Goal: Information Seeking & Learning: Learn about a topic

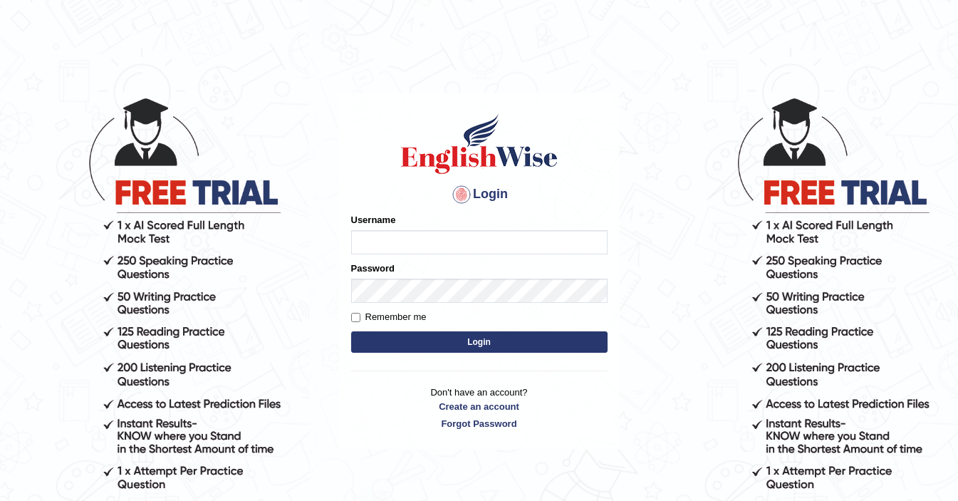
type input "ElliotM"
click at [160, 252] on body "Login Please fix the following errors: Username ElliotM Password Remember me Lo…" at bounding box center [479, 298] width 958 height 501
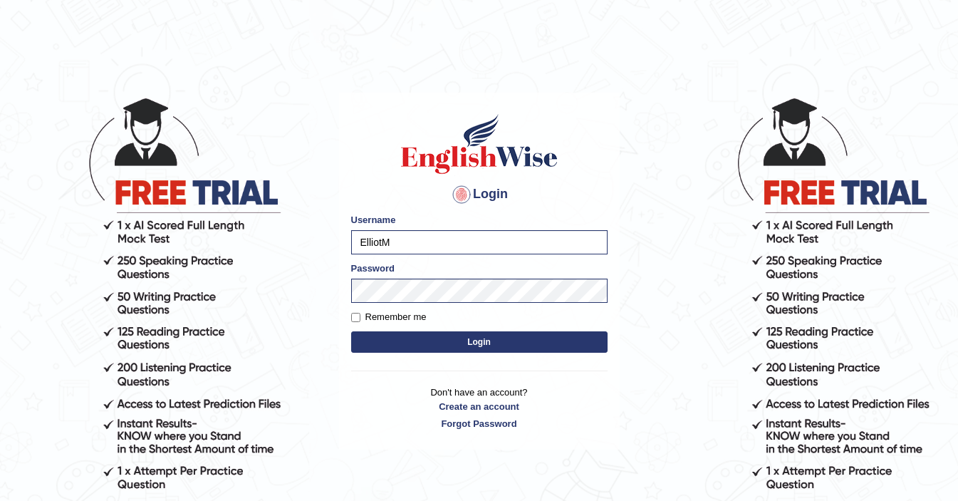
click at [535, 344] on button "Login" at bounding box center [479, 341] width 256 height 21
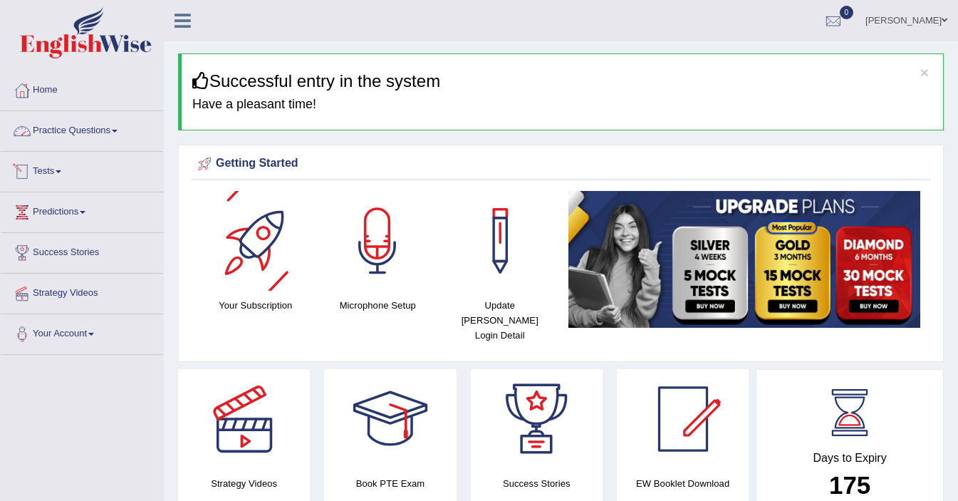
click at [100, 119] on link "Practice Questions" at bounding box center [82, 129] width 162 height 36
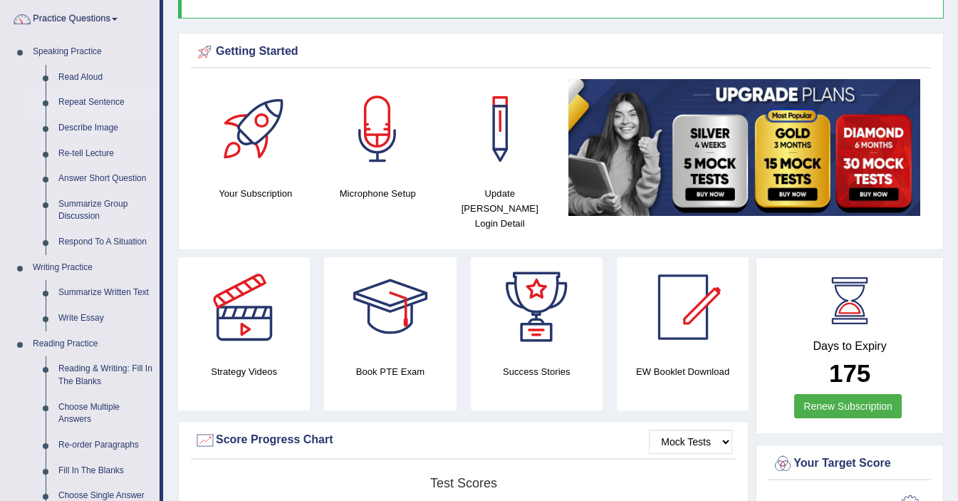
scroll to position [113, 0]
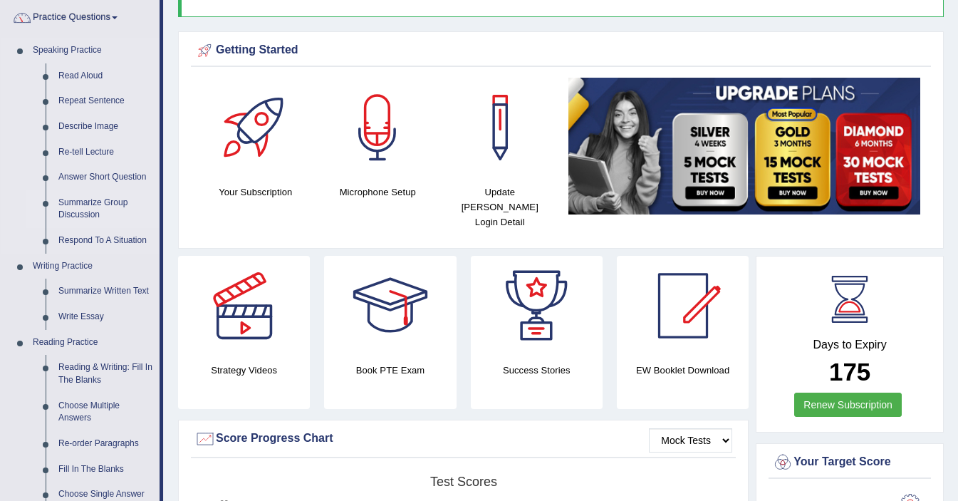
drag, startPoint x: 47, startPoint y: 224, endPoint x: 47, endPoint y: 196, distance: 28.5
click at [47, 196] on li "Summarize Group Discussion" at bounding box center [92, 209] width 133 height 38
click at [198, 157] on div "Your Subscription" at bounding box center [255, 142] width 122 height 129
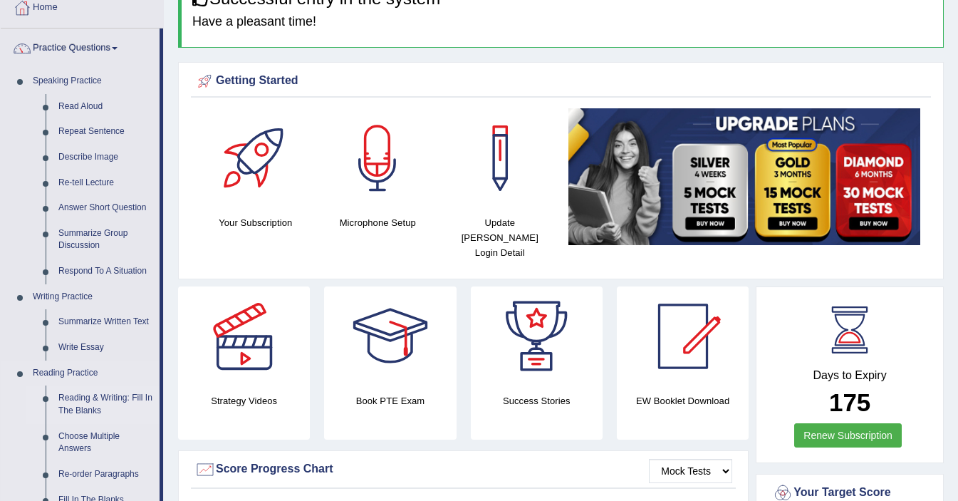
scroll to position [82, 0]
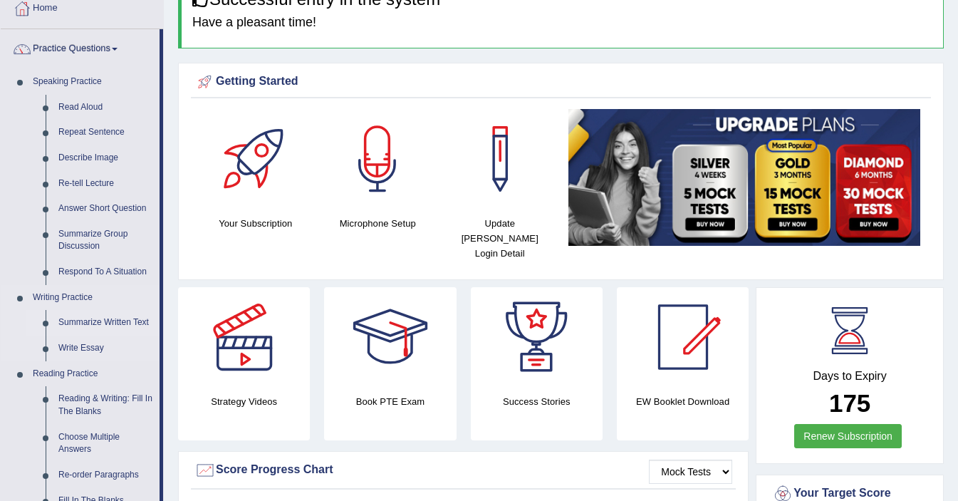
click at [85, 321] on link "Summarize Written Text" at bounding box center [106, 323] width 108 height 26
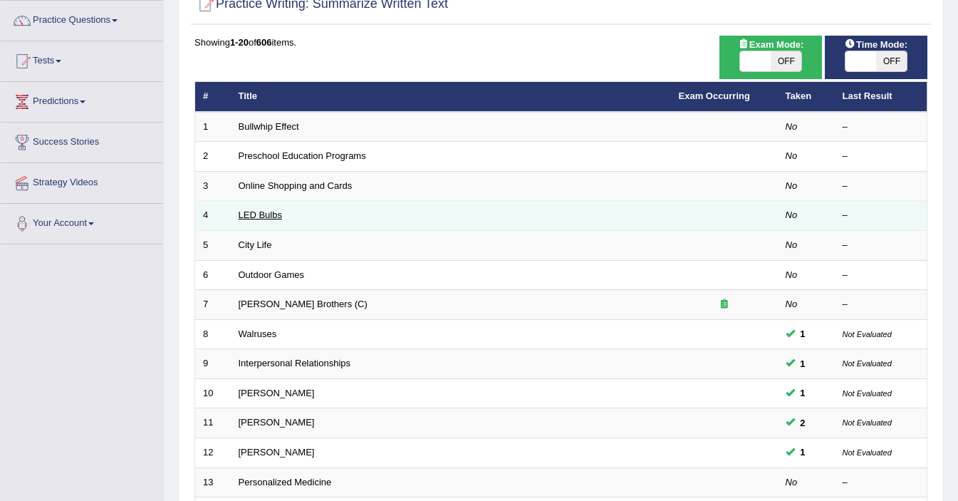
scroll to position [109, 0]
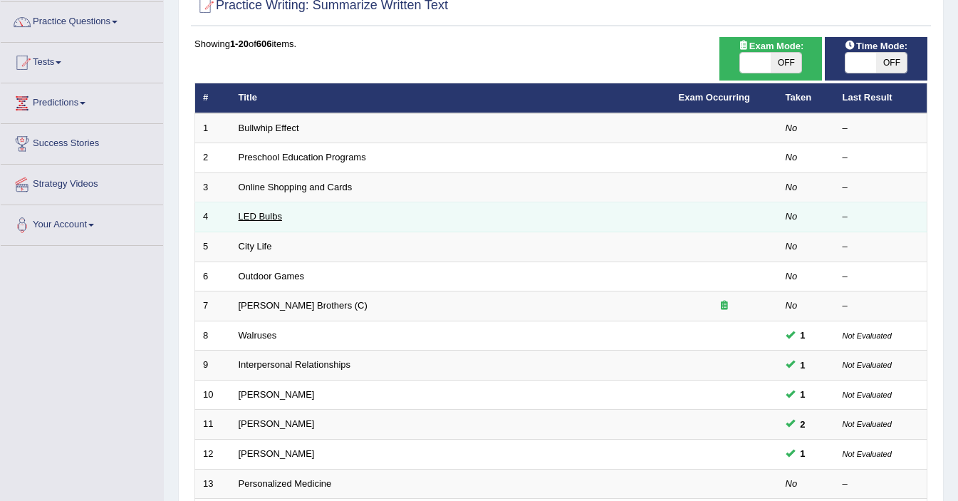
click at [248, 214] on link "LED Bulbs" at bounding box center [260, 216] width 43 height 11
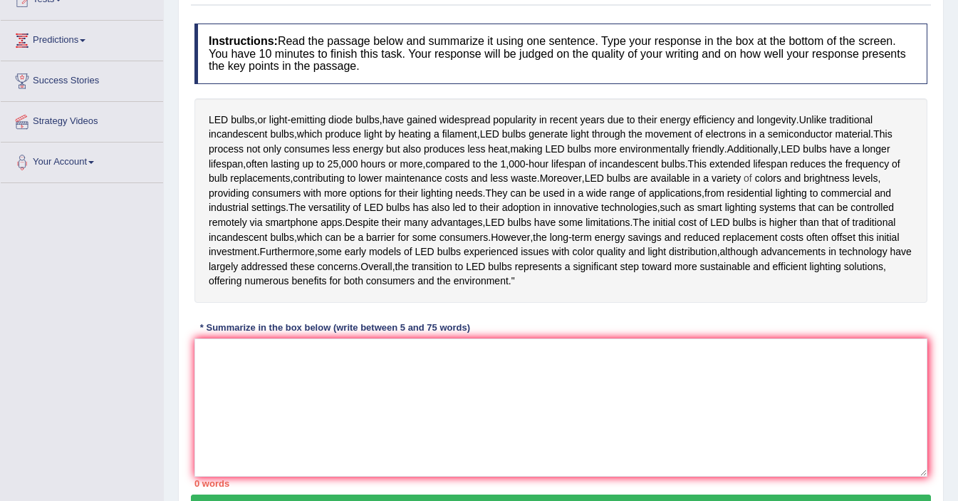
scroll to position [171, 0]
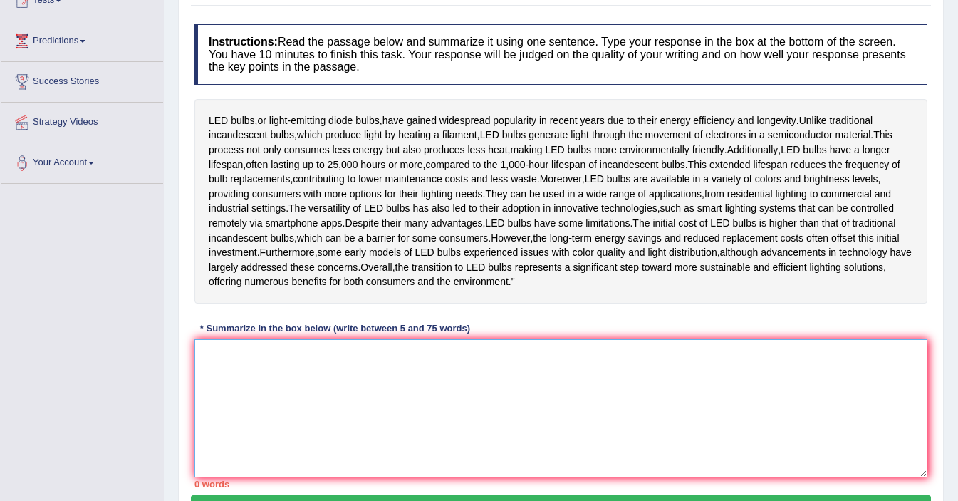
click at [363, 441] on textarea at bounding box center [560, 408] width 733 height 138
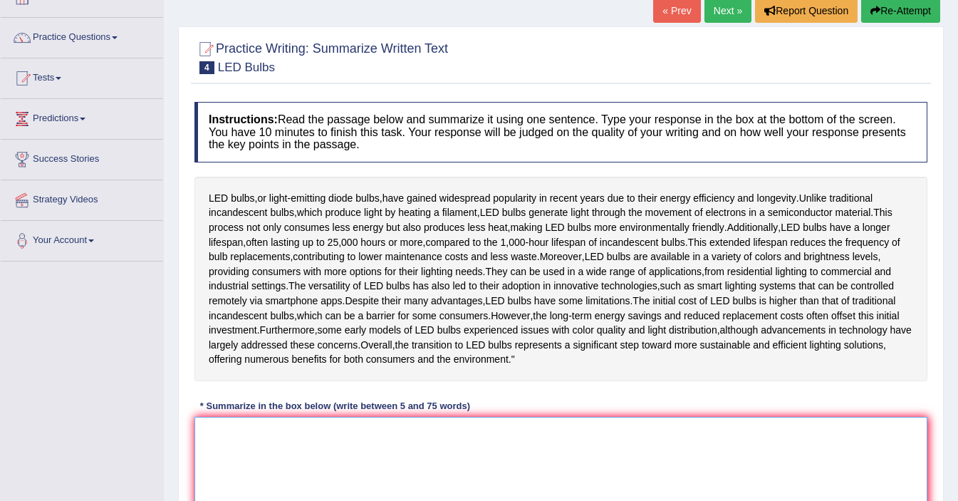
scroll to position [0, 0]
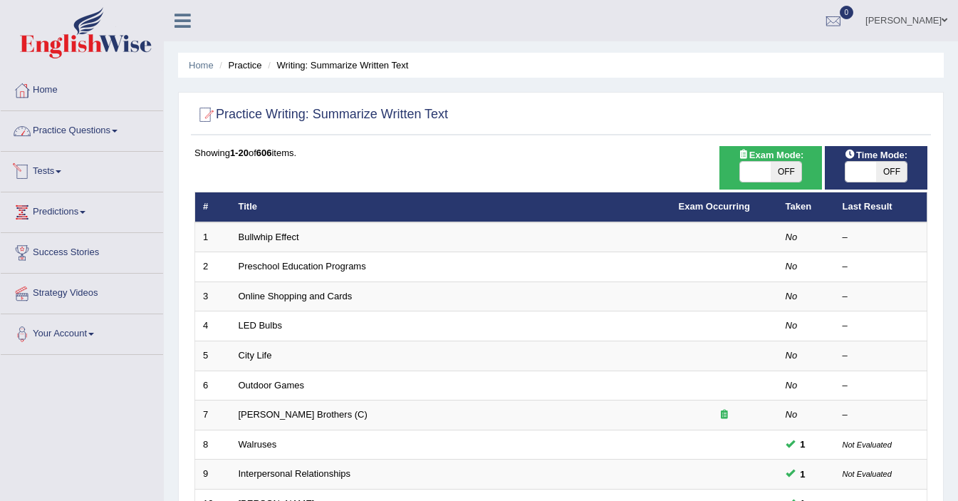
click at [89, 136] on link "Practice Questions" at bounding box center [82, 129] width 162 height 36
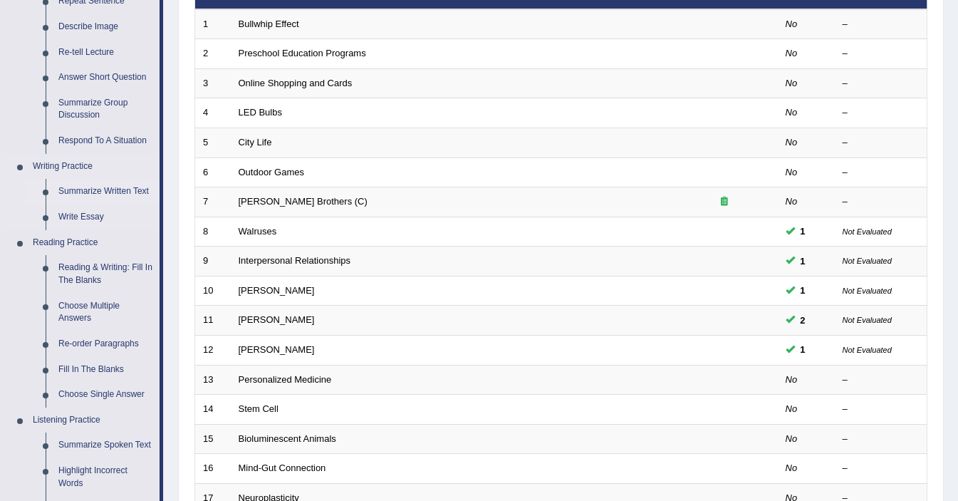
scroll to position [219, 0]
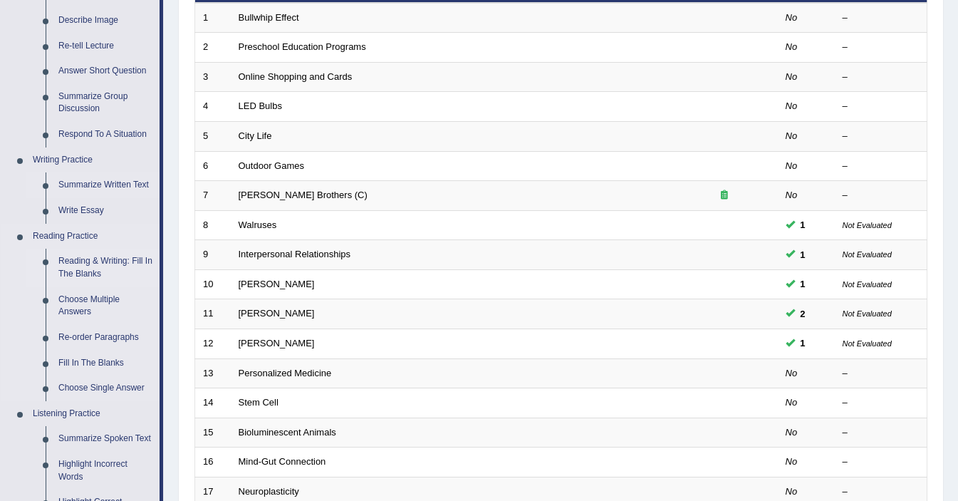
click at [91, 266] on link "Reading & Writing: Fill In The Blanks" at bounding box center [106, 267] width 108 height 38
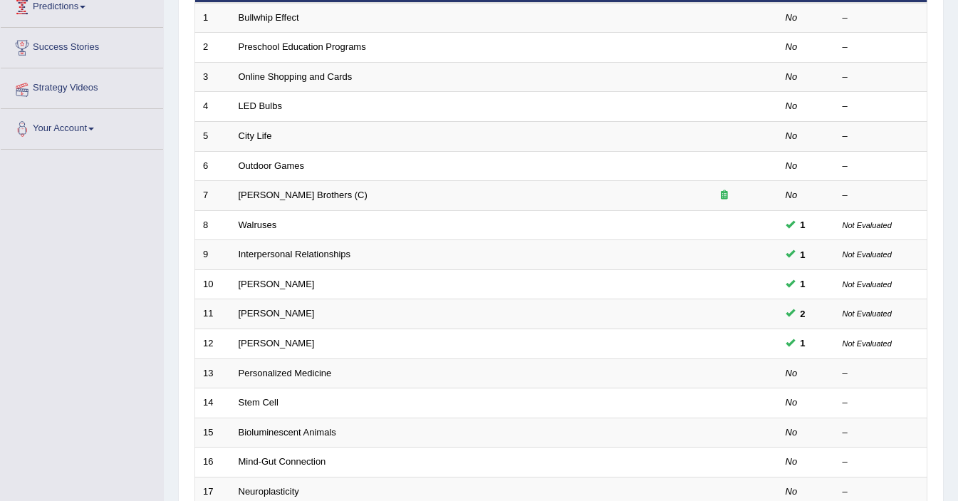
scroll to position [282, 0]
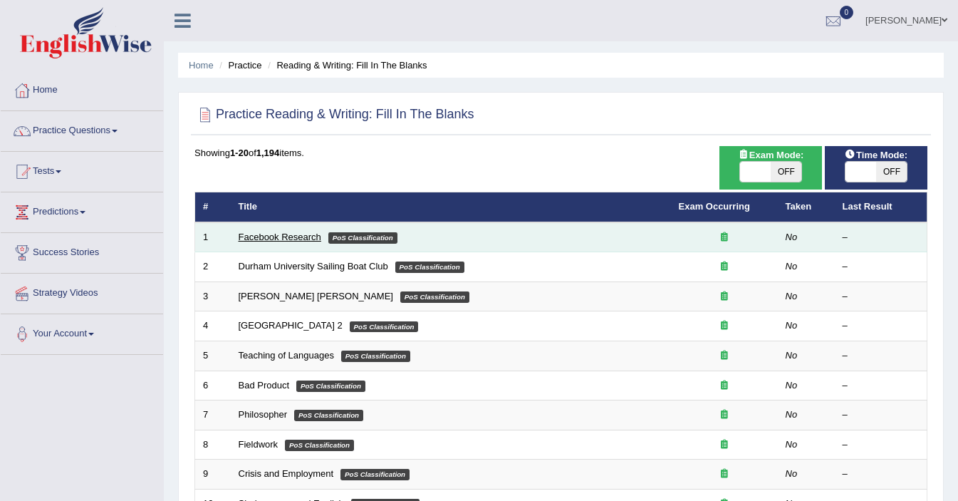
click at [274, 239] on link "Facebook Research" at bounding box center [280, 236] width 83 height 11
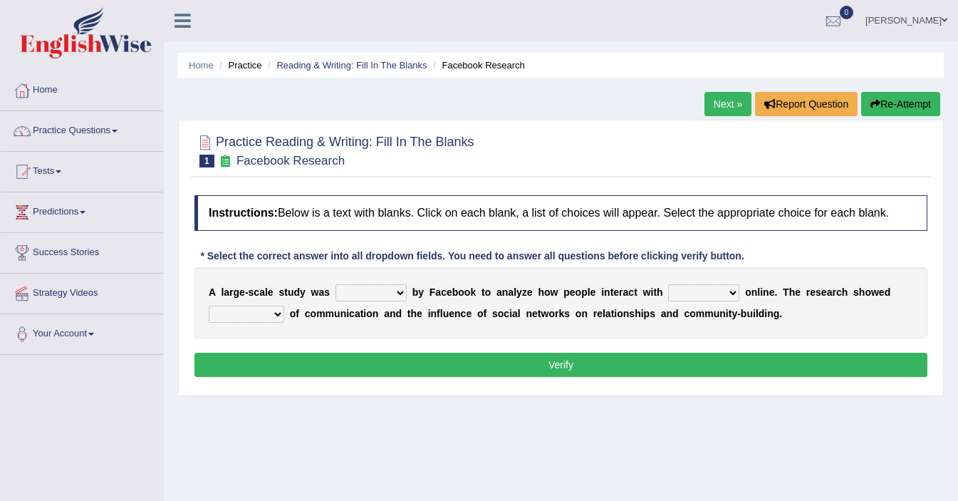
click at [409, 298] on b at bounding box center [410, 291] width 6 height 11
click at [397, 301] on select "surveyed had asked made" at bounding box center [370, 292] width 71 height 17
select select "made"
click at [711, 301] on select "together all each other another" at bounding box center [703, 292] width 71 height 17
select select "each other"
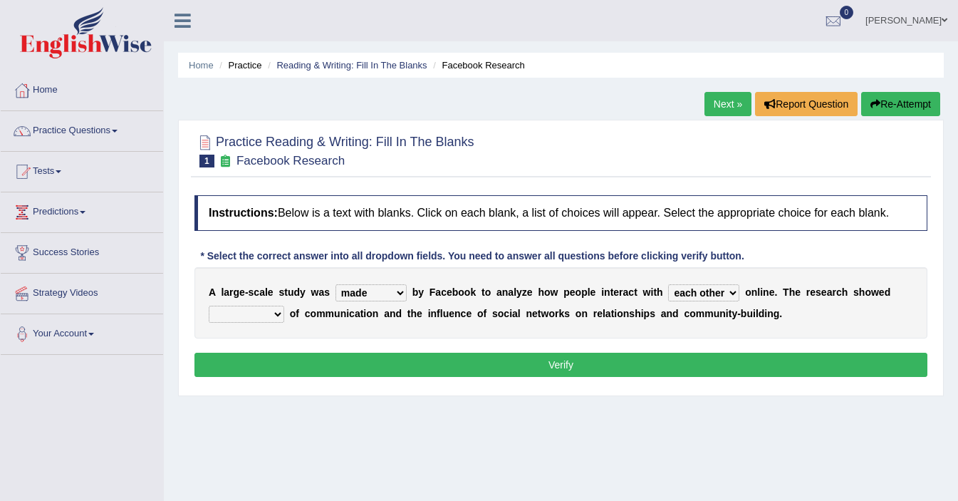
click at [700, 301] on select "together all each other another" at bounding box center [703, 292] width 71 height 17
click at [277, 321] on select "advantages standards fellowships patterns" at bounding box center [246, 313] width 75 height 17
select select "advantages"
click at [399, 377] on button "Verify" at bounding box center [560, 364] width 733 height 24
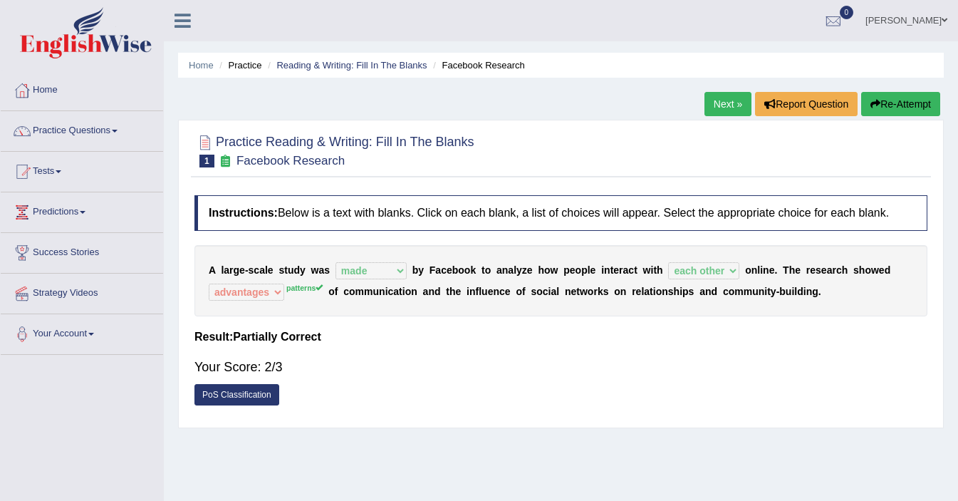
click at [721, 105] on link "Next »" at bounding box center [727, 104] width 47 height 24
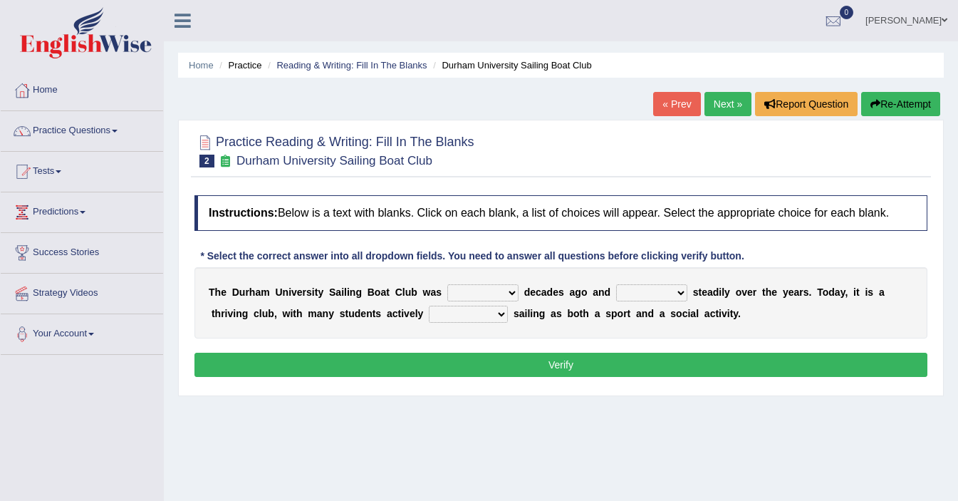
click at [473, 301] on select "found fund founded find" at bounding box center [482, 292] width 71 height 17
select select "found"
click at [679, 301] on select "grow growing has grown grown" at bounding box center [651, 292] width 71 height 17
click at [678, 301] on select "grow growing has grown grown" at bounding box center [651, 292] width 71 height 17
click at [668, 301] on select "grow growing has grown grown" at bounding box center [651, 292] width 71 height 17
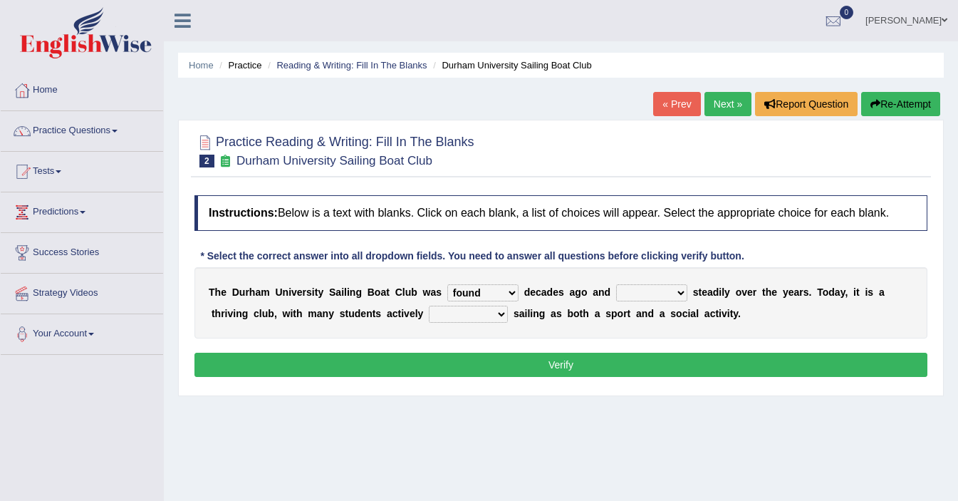
select select "has grown"
click at [452, 323] on select "enjoy enjoyed are enjoying enjoying" at bounding box center [468, 313] width 79 height 17
select select "are enjoying"
click at [518, 377] on button "Verify" at bounding box center [560, 364] width 733 height 24
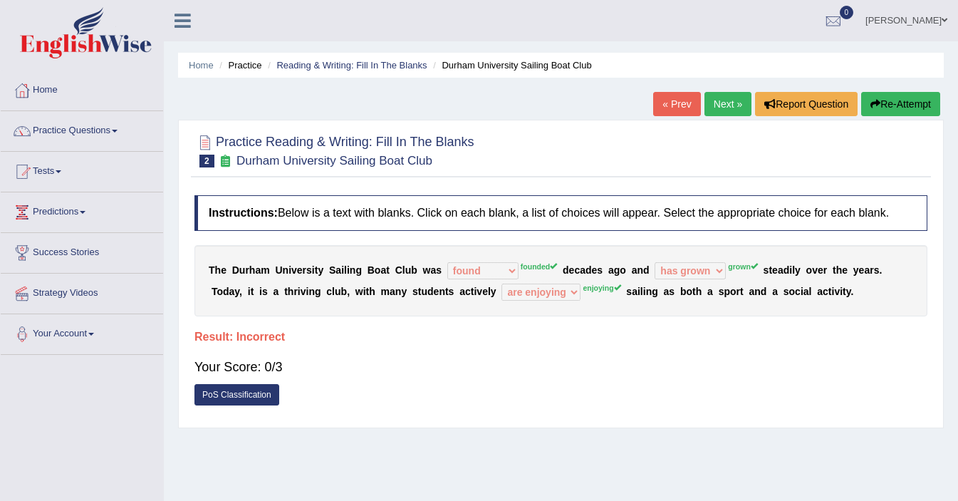
click at [735, 102] on link "Next »" at bounding box center [727, 104] width 47 height 24
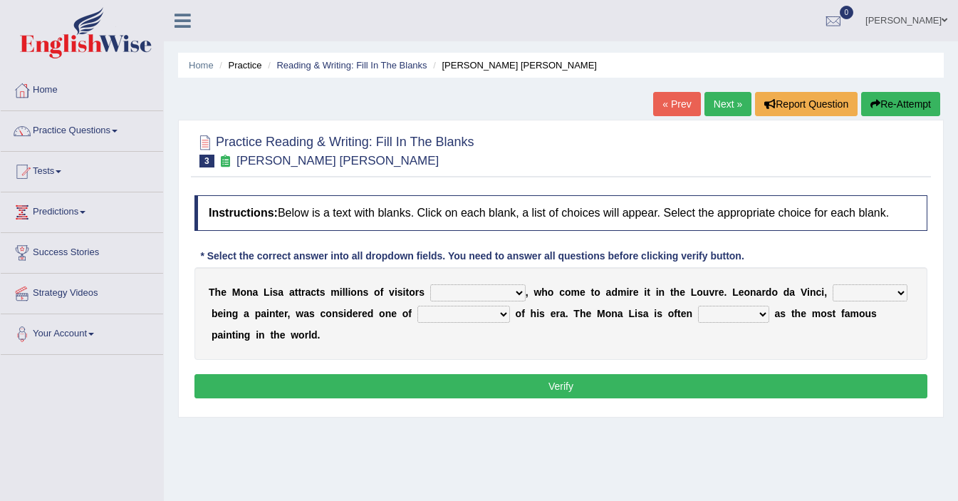
click at [504, 301] on select "around the year the all year all year round per year" at bounding box center [477, 292] width 95 height 17
select select "per year"
click at [873, 301] on select "rather than as much as as well as as long as" at bounding box center [869, 292] width 75 height 17
select select "rather than"
click at [492, 323] on select "better artists artist the better artist the best artists" at bounding box center [463, 313] width 93 height 17
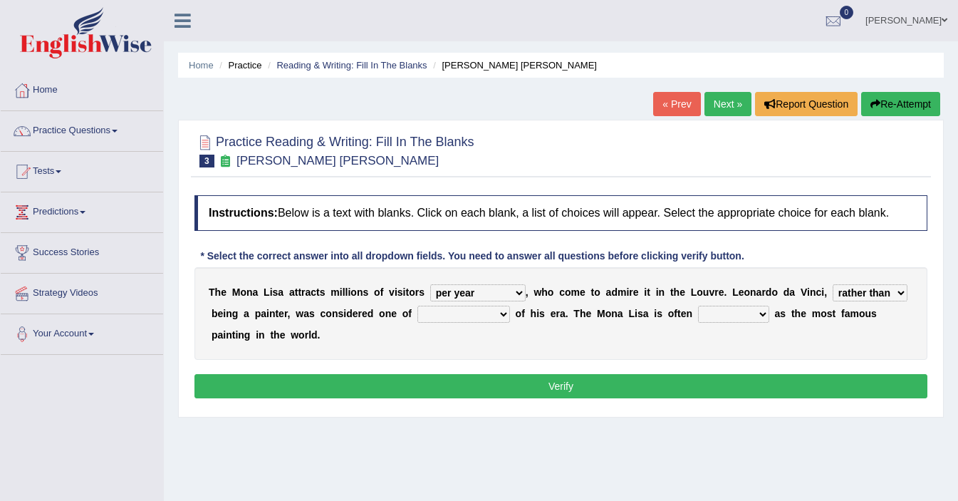
select select "the best artists"
click at [712, 323] on select "classified suggested predicted described" at bounding box center [733, 313] width 71 height 17
select select "classified"
click at [710, 398] on button "Verify" at bounding box center [560, 386] width 733 height 24
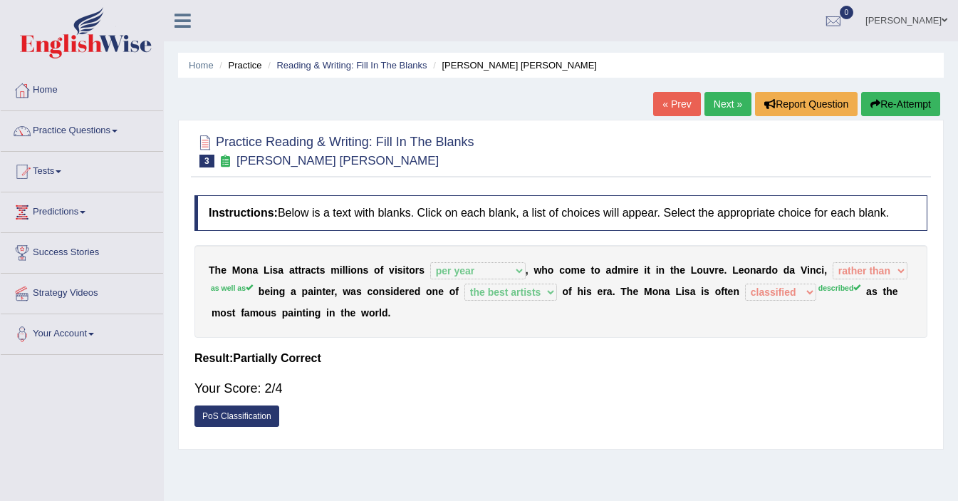
click at [719, 106] on link "Next »" at bounding box center [727, 104] width 47 height 24
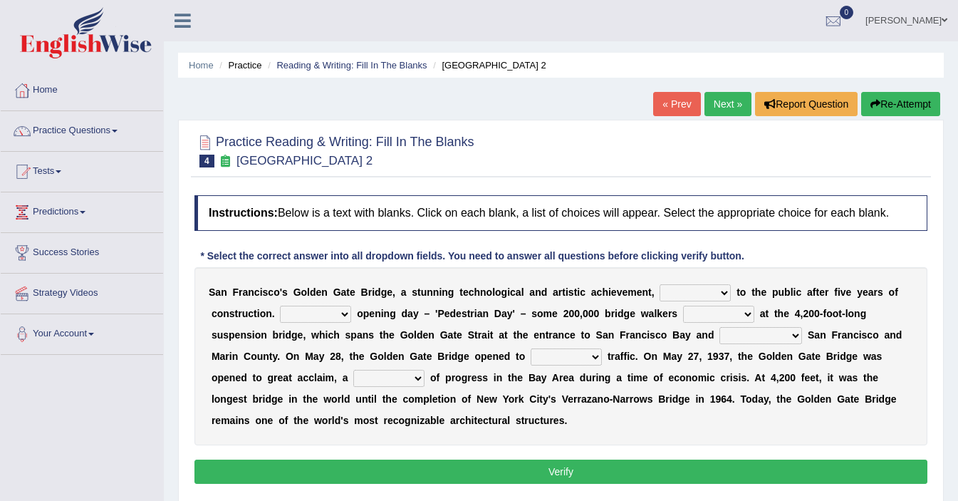
click at [692, 301] on select "opens closes appears equals" at bounding box center [694, 292] width 71 height 17
click at [701, 301] on select "opens closes appears equals" at bounding box center [694, 292] width 71 height 17
click at [671, 301] on select "opens closes appears equals" at bounding box center [694, 292] width 71 height 17
select select "opens"
click at [318, 323] on select "On During Since When" at bounding box center [315, 313] width 71 height 17
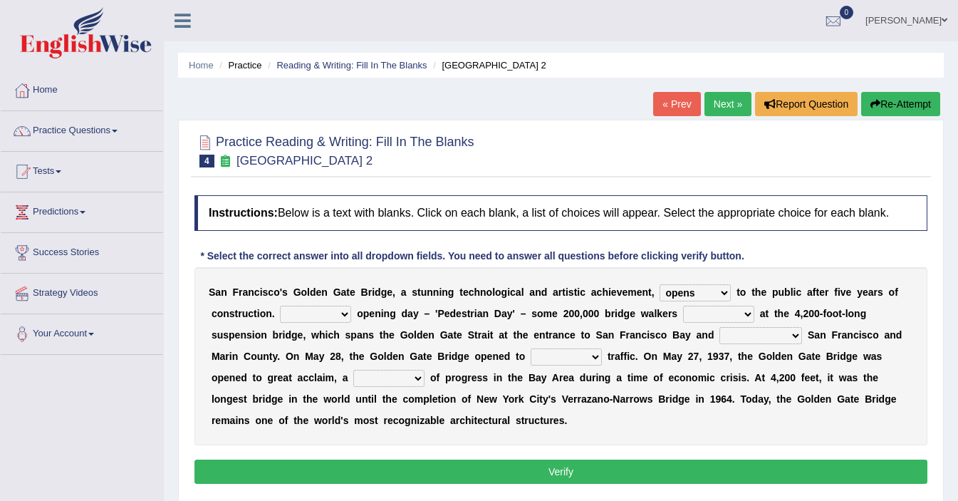
select select "On"
click at [732, 323] on select "stationed looked marveled laughed" at bounding box center [718, 313] width 71 height 17
select select "stationed"
click at [708, 323] on select "stationed looked marveled laughed" at bounding box center [718, 313] width 71 height 17
click at [744, 344] on select "separates connects channels differentiates" at bounding box center [760, 335] width 83 height 17
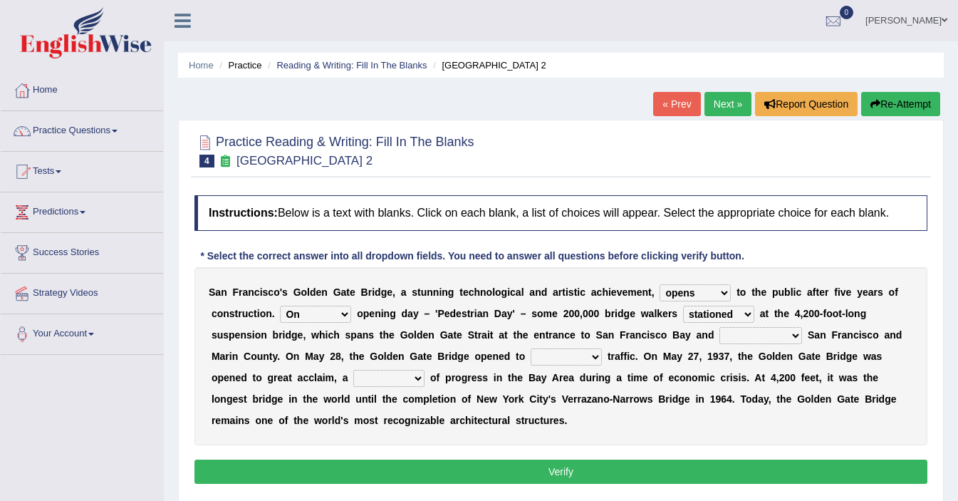
click at [777, 344] on select "separates connects channels differentiates" at bounding box center [760, 335] width 83 height 17
select select "connects"
click at [792, 344] on select "separates connects channels differentiates" at bounding box center [760, 335] width 83 height 17
click at [561, 365] on select "aquatic vehicular airborne watertight" at bounding box center [565, 356] width 71 height 17
click at [587, 365] on select "aquatic vehicular airborne watertight" at bounding box center [565, 356] width 71 height 17
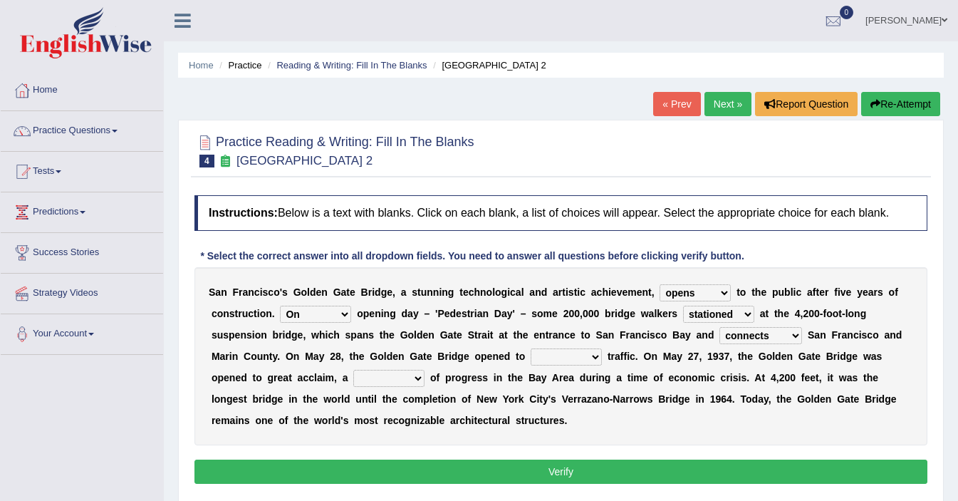
select select "vehicular"
click at [397, 387] on select "denial symbol technique yield" at bounding box center [388, 378] width 71 height 17
select select "symbol"
click at [466, 478] on button "Verify" at bounding box center [560, 471] width 733 height 24
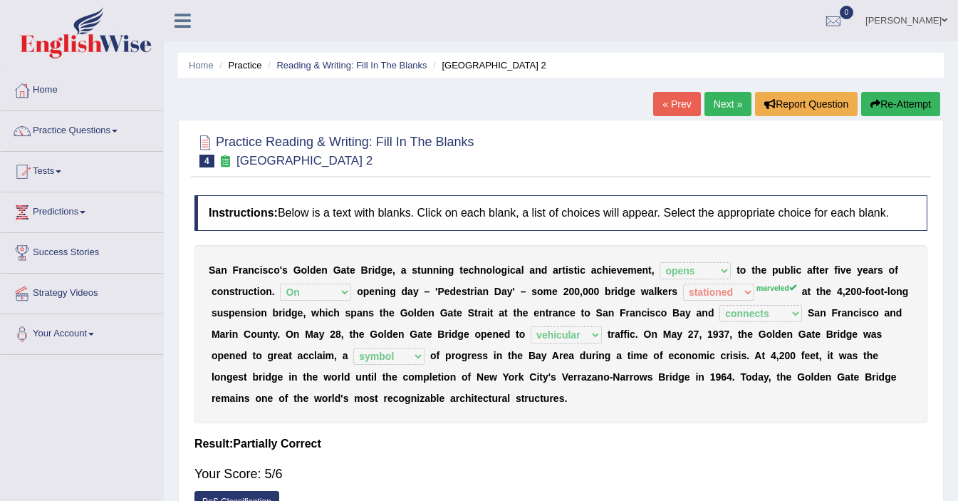
click at [728, 103] on link "Next »" at bounding box center [727, 104] width 47 height 24
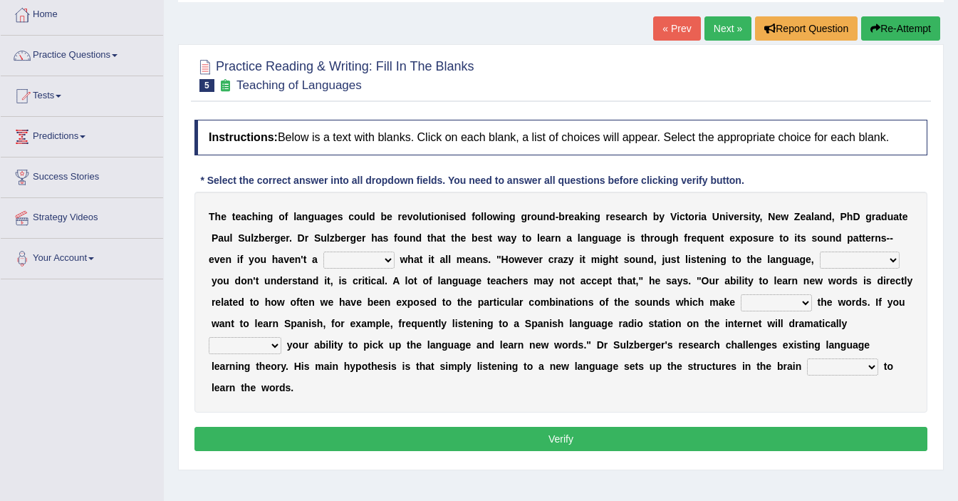
scroll to position [87, 0]
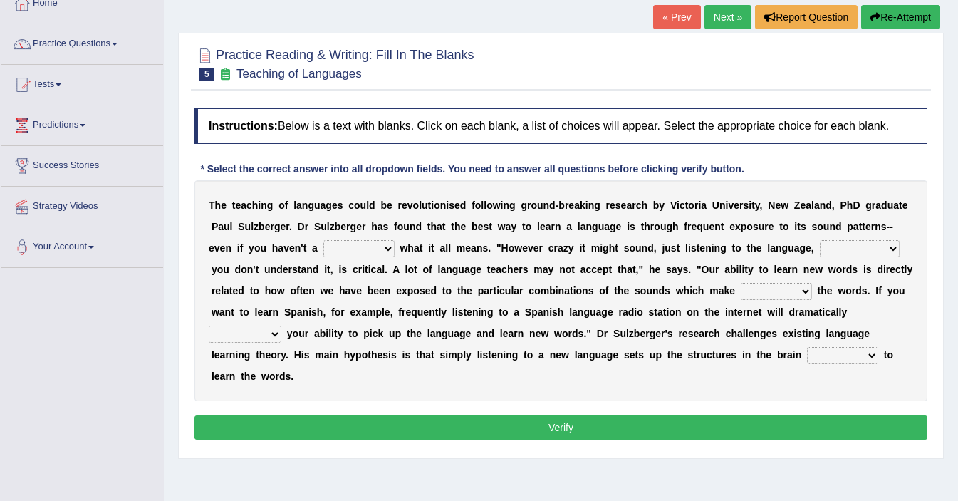
click at [370, 257] on select "dew claw clue due" at bounding box center [358, 248] width 71 height 17
select select "clue"
click at [837, 257] on select "but also all together even though if so" at bounding box center [859, 248] width 80 height 17
click at [854, 257] on select "but also all together even though if so" at bounding box center [859, 248] width 80 height 17
click at [861, 257] on select "but also all together even though if so" at bounding box center [859, 248] width 80 height 17
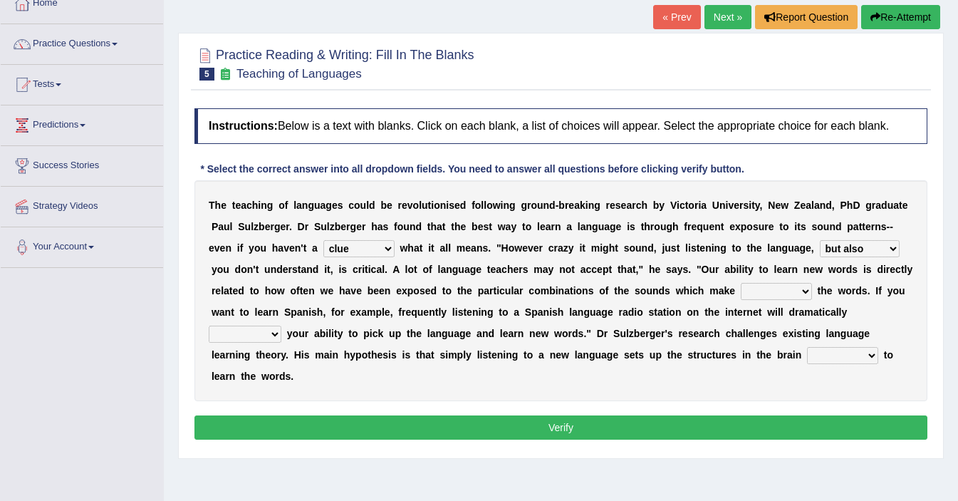
click at [875, 257] on select "but also all together even though if so" at bounding box center [859, 248] width 80 height 17
click at [853, 256] on select "but also all together even though if so" at bounding box center [859, 248] width 80 height 17
select select "even though"
click at [789, 300] on select "down up of on" at bounding box center [775, 291] width 71 height 17
click at [766, 300] on select "down up of on" at bounding box center [775, 291] width 71 height 17
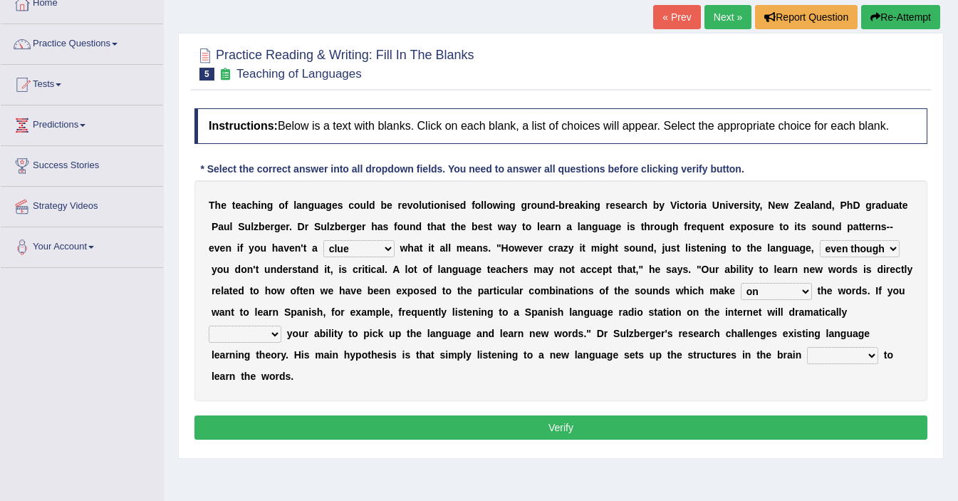
click at [775, 300] on select "down up of on" at bounding box center [775, 291] width 71 height 17
select select "up"
click at [770, 300] on select "down up of on" at bounding box center [775, 291] width 71 height 17
click at [258, 342] on select "evaluate exaggerate describe boost" at bounding box center [245, 333] width 73 height 17
select select "evaluate"
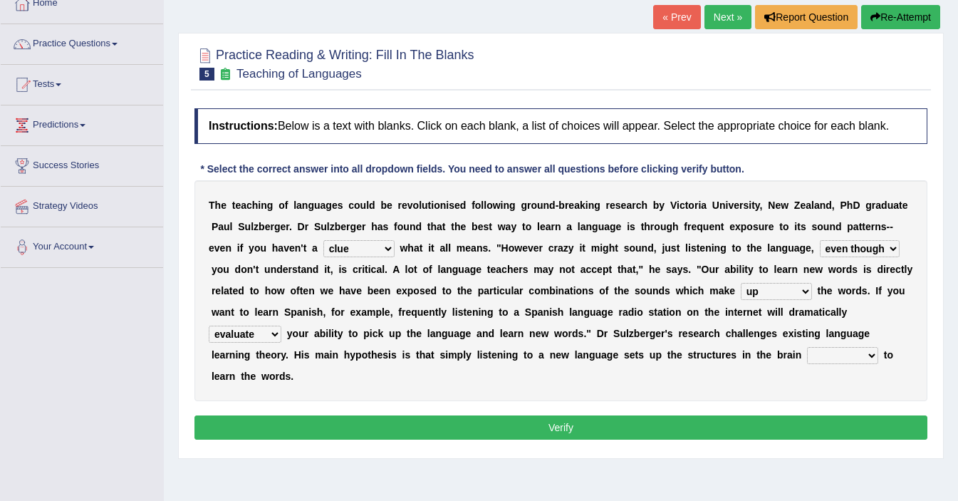
click at [842, 364] on select "requiring required directed to require" at bounding box center [842, 355] width 71 height 17
select select "requiring"
click at [679, 439] on button "Verify" at bounding box center [560, 427] width 733 height 24
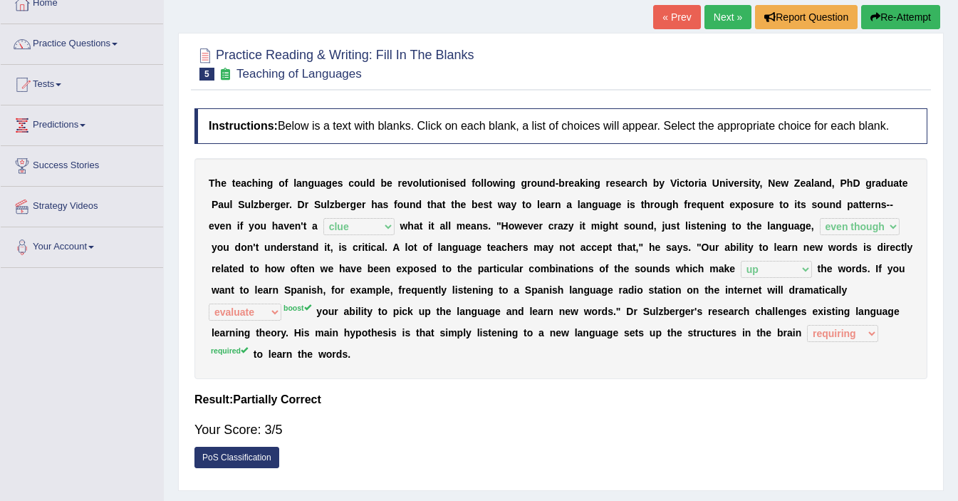
click at [330, 444] on div "Your Score: 3/5" at bounding box center [560, 429] width 733 height 34
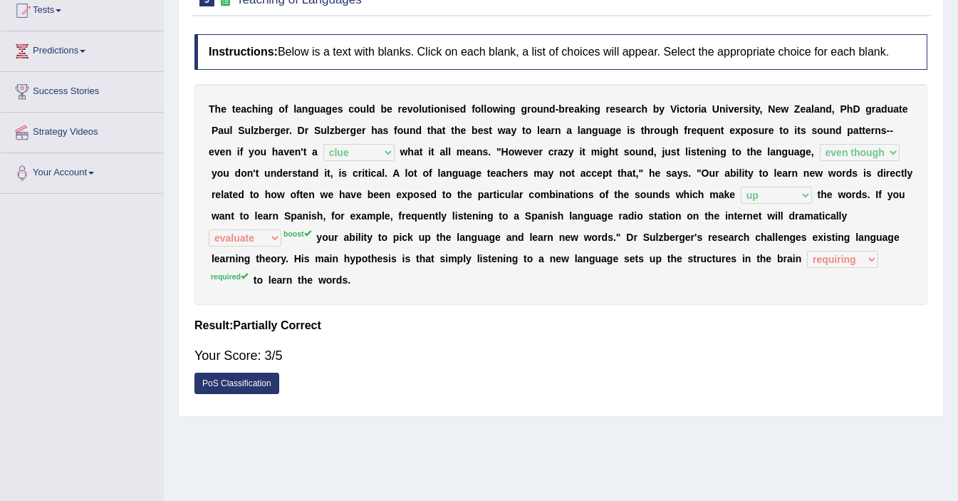
scroll to position [0, 0]
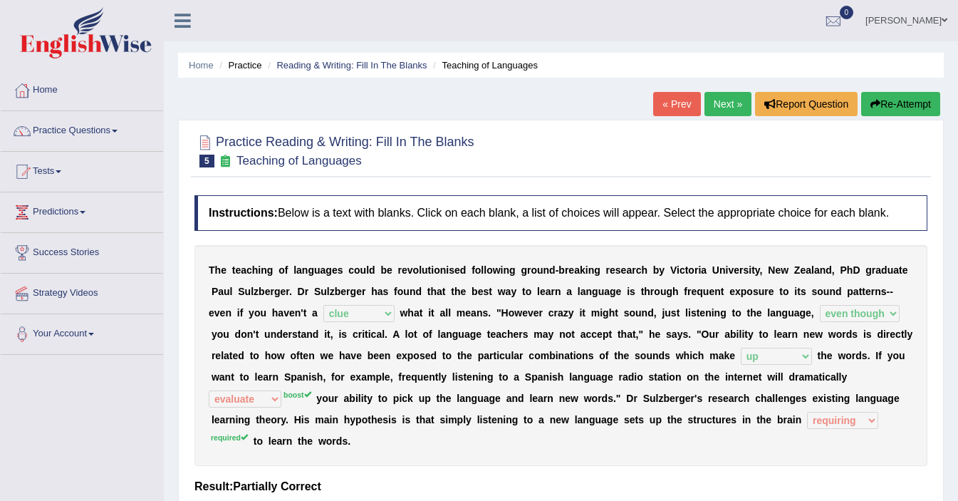
click at [726, 105] on link "Next »" at bounding box center [727, 104] width 47 height 24
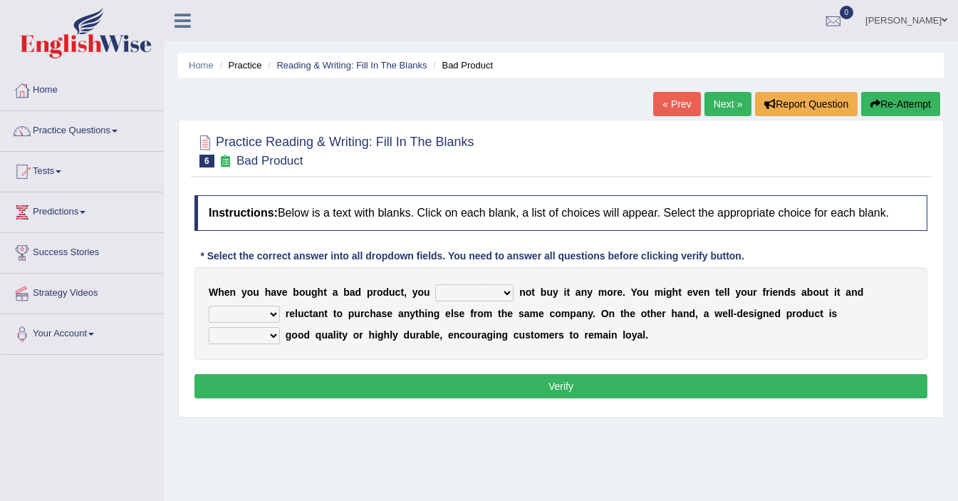
click at [487, 301] on select "would have should have should" at bounding box center [474, 292] width 78 height 17
click at [468, 301] on select "would have should have should" at bounding box center [474, 292] width 78 height 17
select select "should"
click at [246, 323] on select "is are be being" at bounding box center [244, 313] width 71 height 17
select select "be"
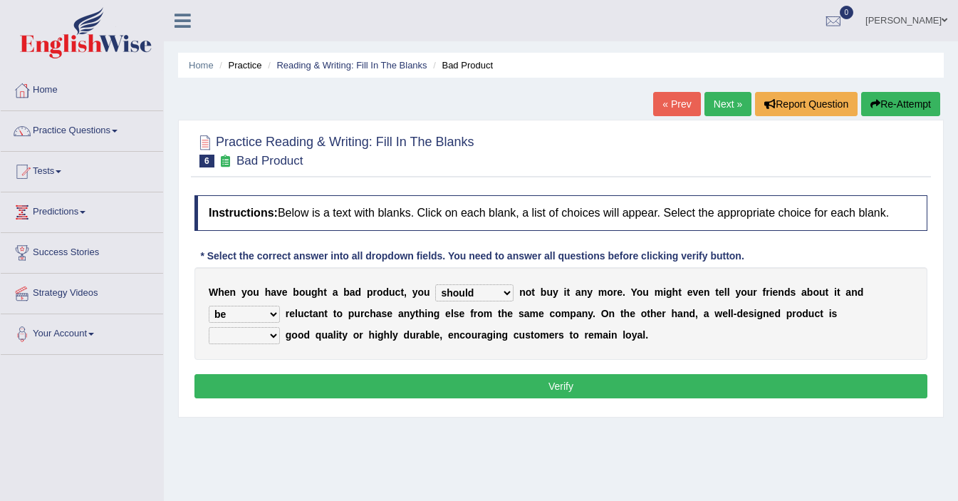
click at [260, 344] on select "both also neither either" at bounding box center [244, 335] width 71 height 17
select select "also"
click at [298, 392] on button "Verify" at bounding box center [560, 386] width 733 height 24
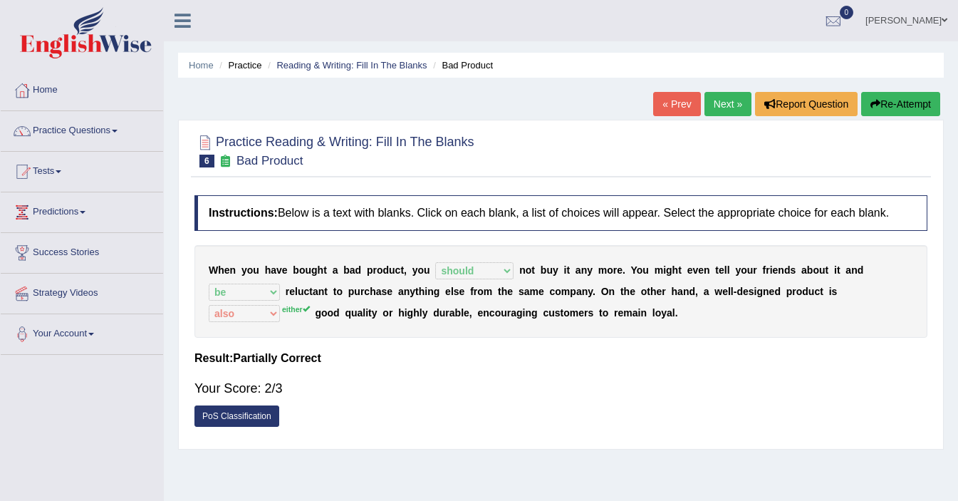
click at [720, 110] on link "Next »" at bounding box center [727, 104] width 47 height 24
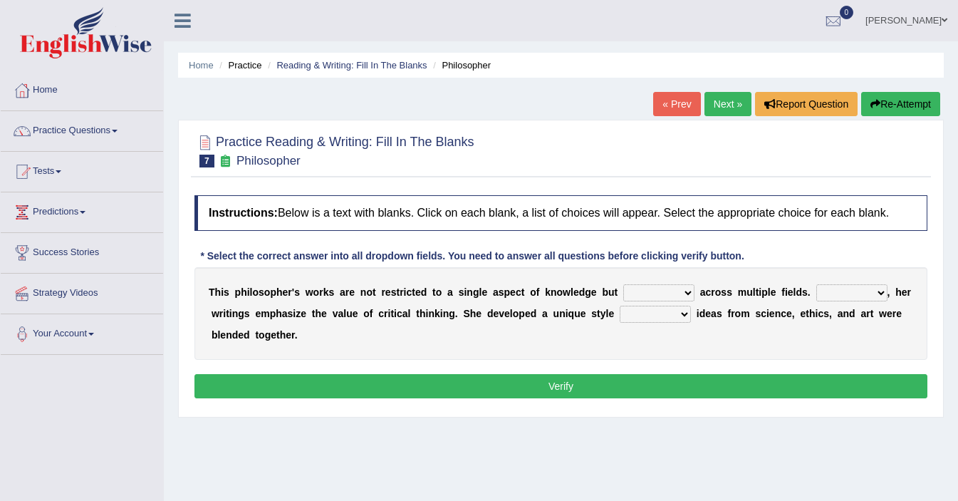
click at [634, 301] on select "constrain contain assemble extend" at bounding box center [658, 292] width 71 height 17
click at [103, 123] on link "Practice Questions" at bounding box center [82, 129] width 162 height 36
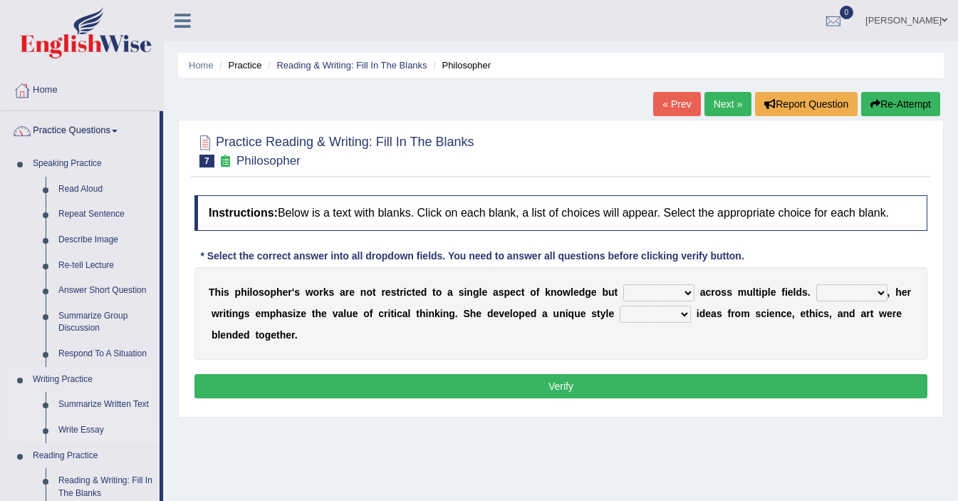
click at [71, 429] on link "Write Essay" at bounding box center [106, 430] width 108 height 26
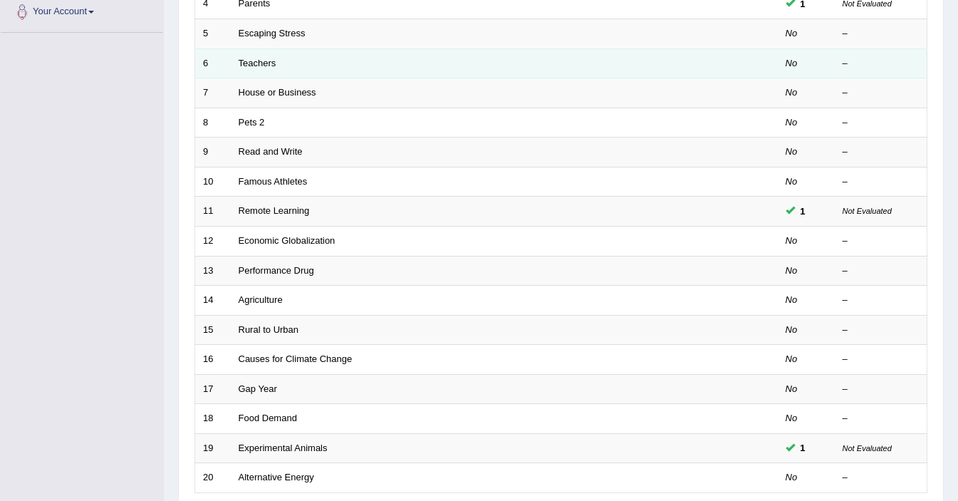
scroll to position [442, 0]
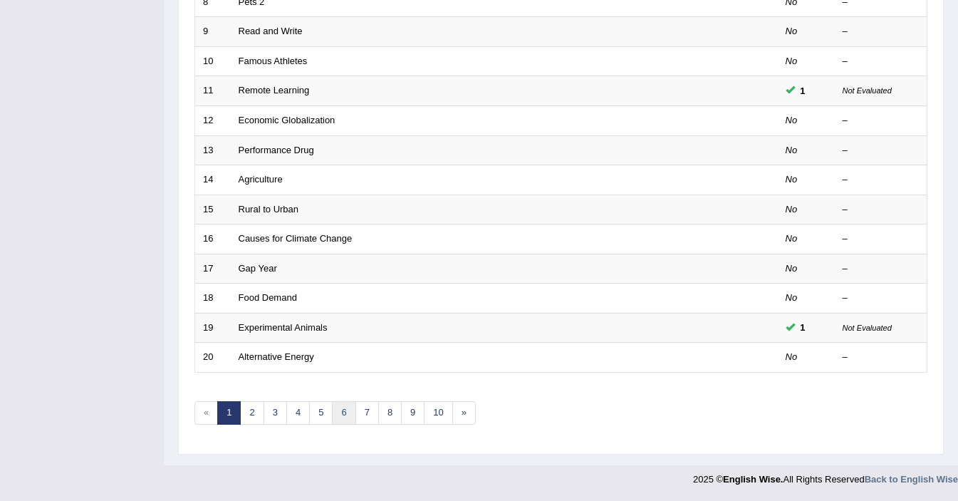
click at [336, 416] on link "6" at bounding box center [343, 412] width 23 height 23
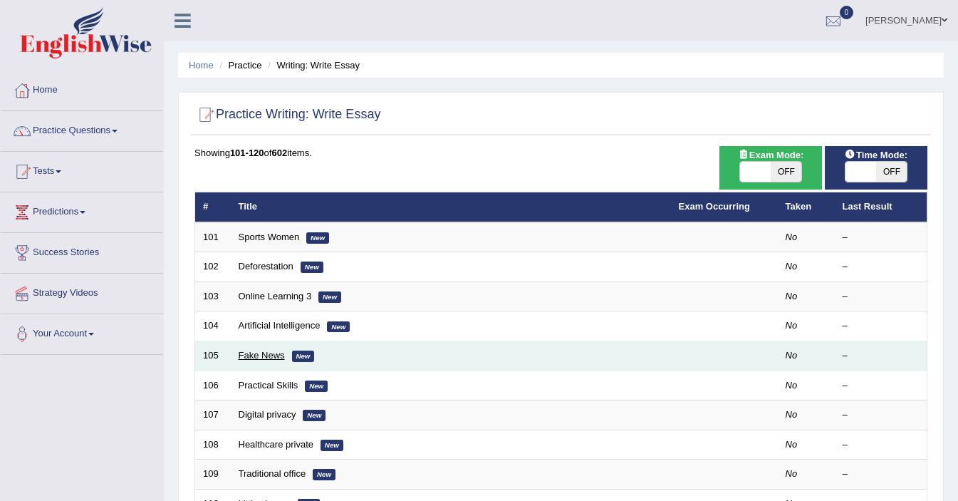
click at [259, 351] on link "Fake News" at bounding box center [262, 355] width 46 height 11
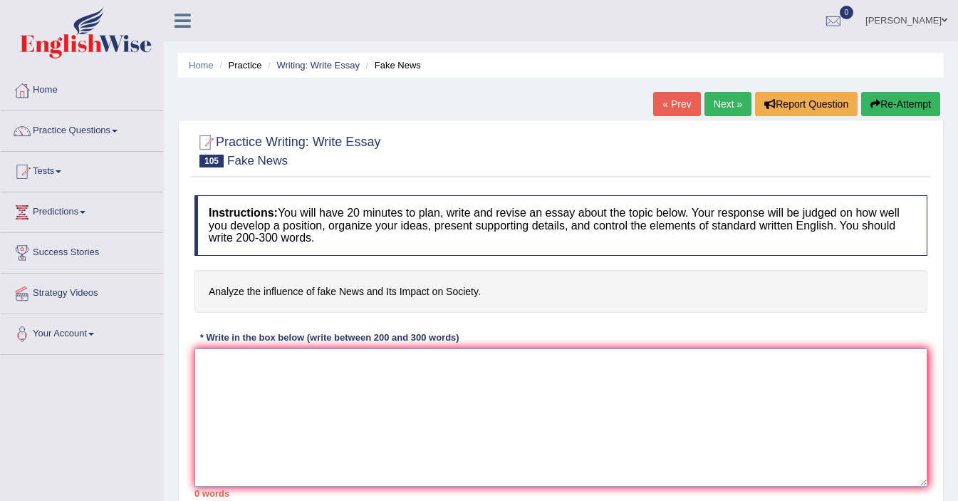
click at [264, 372] on textarea at bounding box center [560, 417] width 733 height 138
type textarea "i"
type textarea "Y"
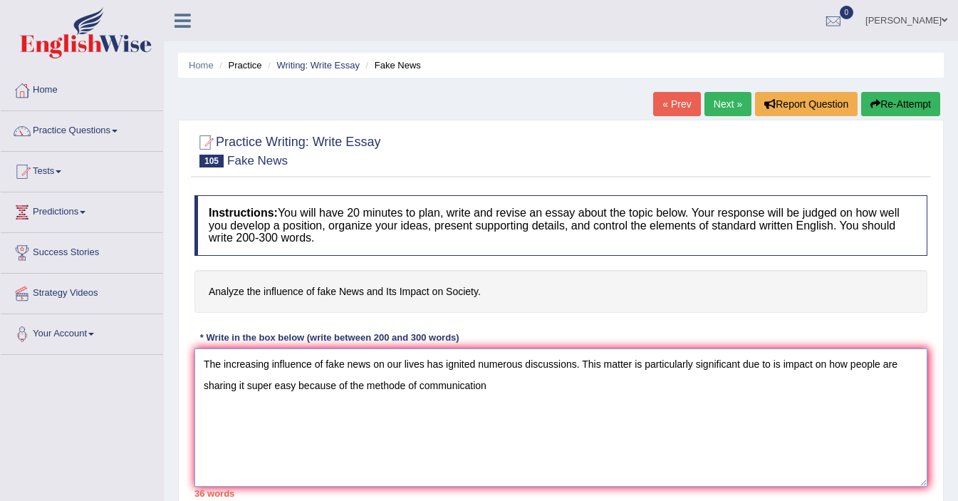
click at [405, 389] on textarea "The increasing influence of fake news on our lives has ignited numerous discuss…" at bounding box center [560, 417] width 733 height 138
click at [496, 389] on textarea "The increasing influence of fake news on our lives has ignited numerous discuss…" at bounding box center [560, 417] width 733 height 138
click at [409, 384] on textarea "The increasing influence of fake news on our lives has ignited numerous discuss…" at bounding box center [560, 417] width 733 height 138
click at [503, 385] on textarea "The increasing influence of fake news on our lives has ignited numerous discuss…" at bounding box center [560, 417] width 733 height 138
click at [366, 388] on textarea "The increasing influence of fake news on our lives has ignited numerous discuss…" at bounding box center [560, 417] width 733 height 138
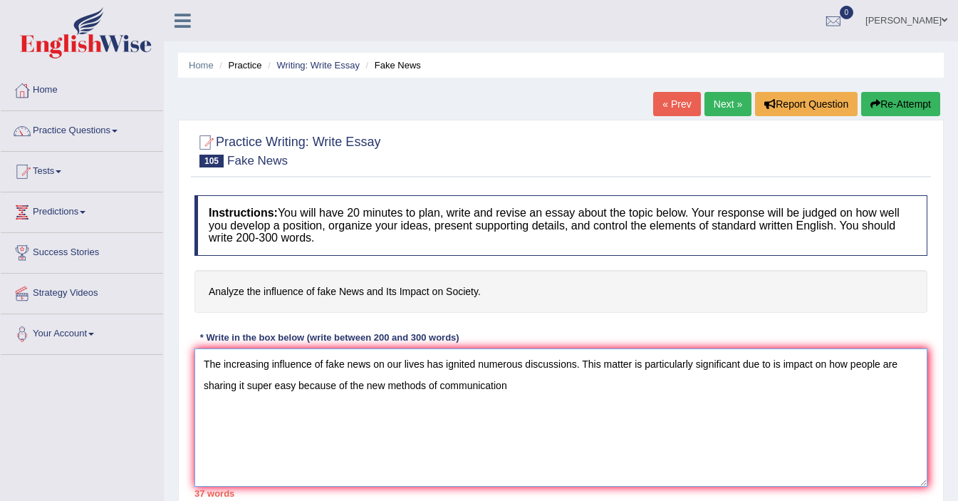
click at [527, 382] on textarea "The increasing influence of fake news on our lives has ignited numerous discuss…" at bounding box center [560, 417] width 733 height 138
click at [428, 387] on textarea "The increasing influence of fake news on our lives has ignited numerous discuss…" at bounding box center [560, 417] width 733 height 138
click at [530, 389] on textarea "The increasing influence of fake news on our lives has ignited numerous discuss…" at bounding box center [560, 417] width 733 height 138
click at [575, 386] on textarea "The increasing influence of fake news on our lives has ignited numerous discuss…" at bounding box center [560, 417] width 733 height 138
click at [635, 389] on textarea "The increasing influence of fake news on our lives has ignited numerous discuss…" at bounding box center [560, 417] width 733 height 138
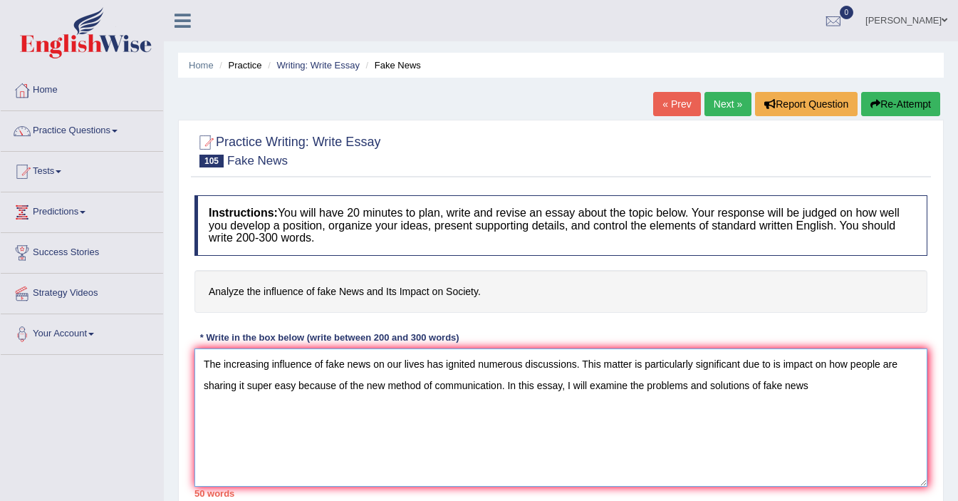
click at [383, 387] on textarea "The increasing influence of fake news on our lives has ignited numerous discuss…" at bounding box center [560, 417] width 733 height 138
click at [815, 385] on textarea "The increasing influence of fake news on our lives has ignited numerous discuss…" at bounding box center [560, 417] width 733 height 138
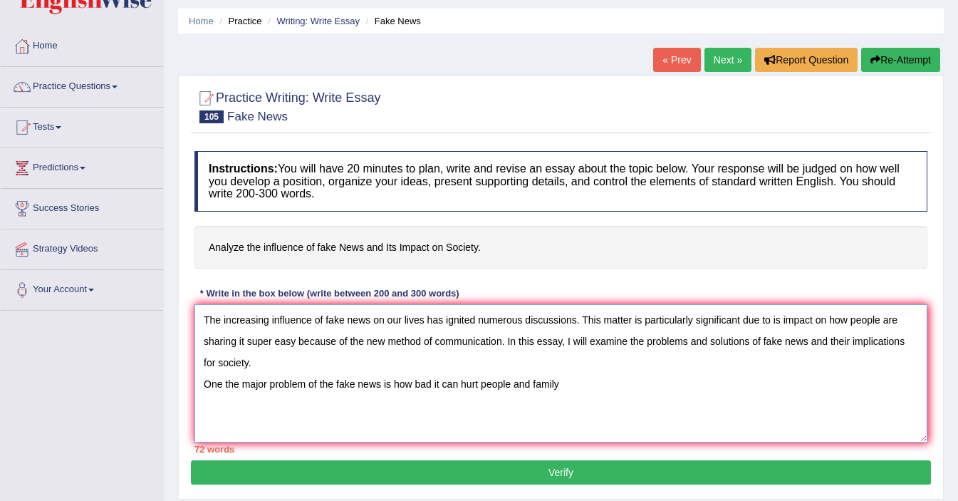
scroll to position [58, 0]
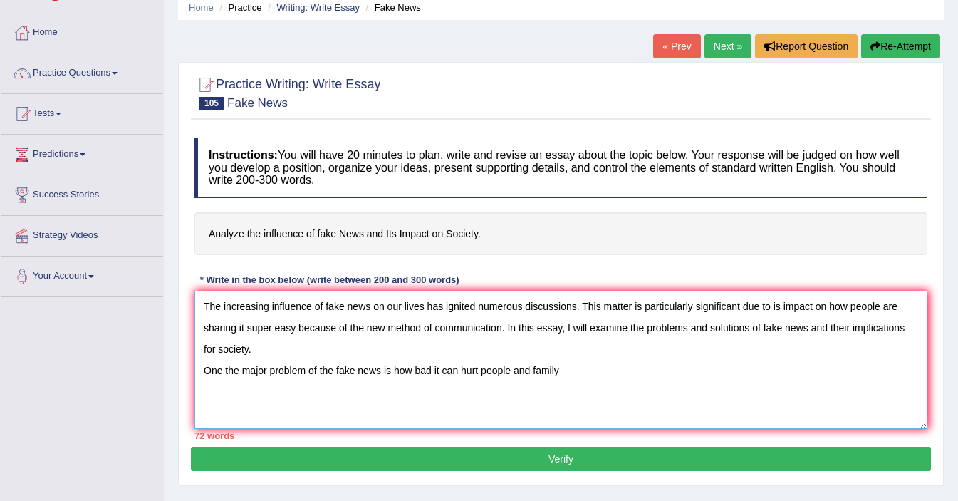
click at [224, 373] on textarea "The increasing influence of fake news on our lives has ignited numerous discuss…" at bounding box center [560, 359] width 733 height 138
click at [574, 373] on textarea "The increasing influence of fake news on our lives has ignited numerous discuss…" at bounding box center [560, 359] width 733 height 138
click at [544, 368] on textarea "The increasing influence of fake news on our lives has ignited numerous discuss…" at bounding box center [560, 359] width 733 height 138
click at [581, 372] on textarea "The increasing influence of fake news on our lives has ignited numerous discuss…" at bounding box center [560, 359] width 733 height 138
click at [587, 374] on textarea "The increasing influence of fake news on our lives has ignited numerous discuss…" at bounding box center [560, 359] width 733 height 138
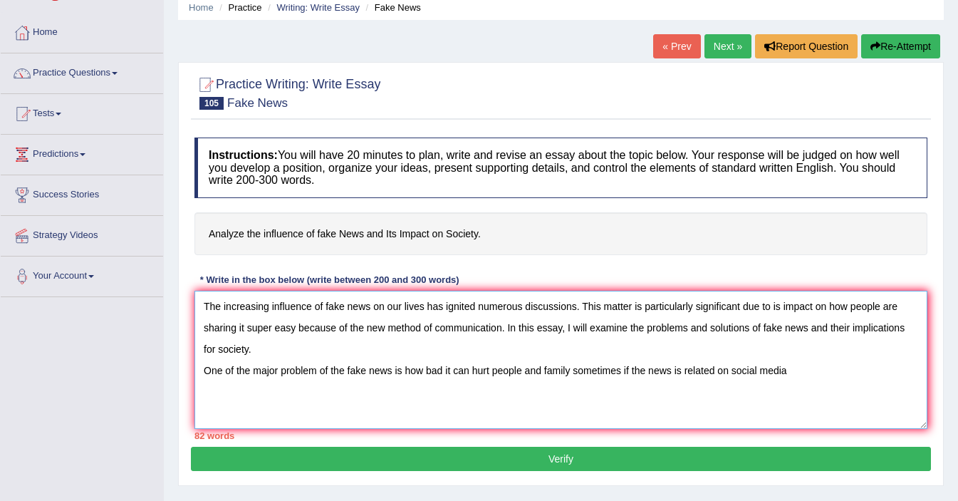
click at [763, 371] on textarea "The increasing influence of fake news on our lives has ignited numerous discuss…" at bounding box center [560, 359] width 733 height 138
click at [800, 372] on textarea "The increasing influence of fake news on our lives has ignited numerous discuss…" at bounding box center [560, 359] width 733 height 138
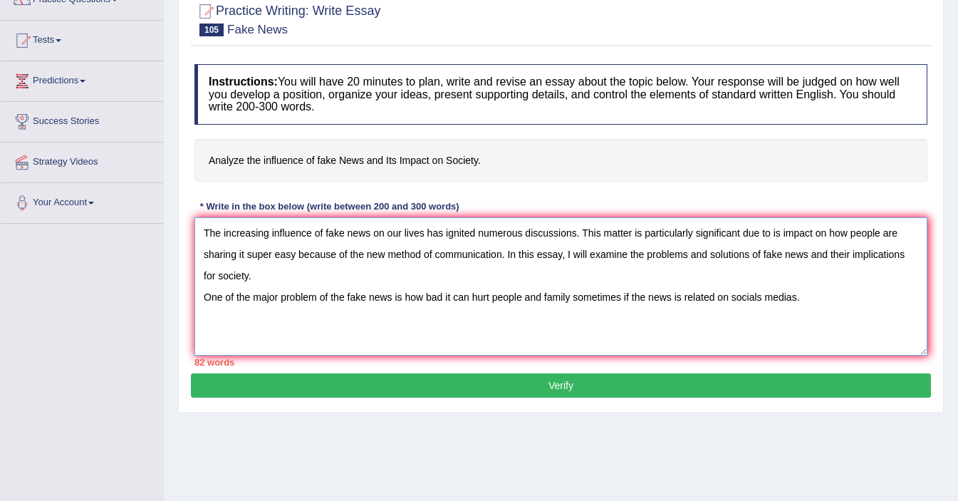
scroll to position [146, 0]
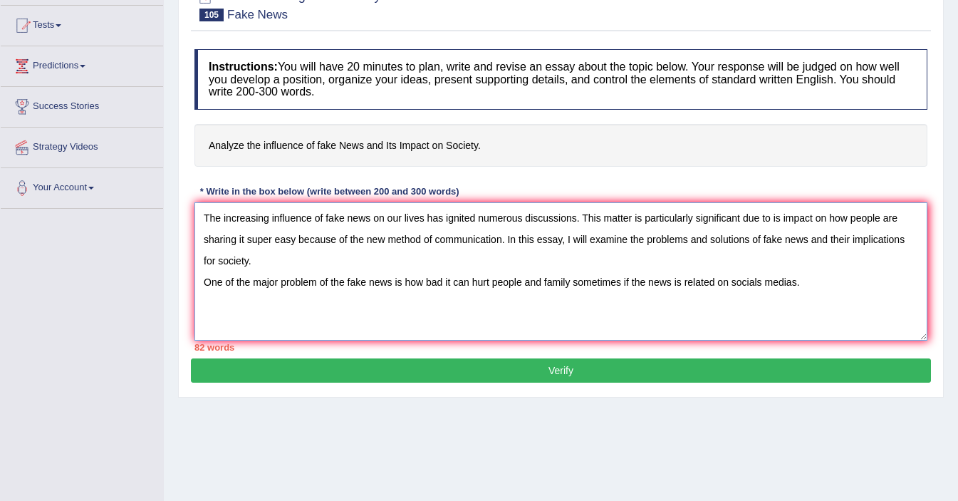
click at [451, 255] on textarea "The increasing influence of fake news on our lives has ignited numerous discuss…" at bounding box center [560, 271] width 733 height 138
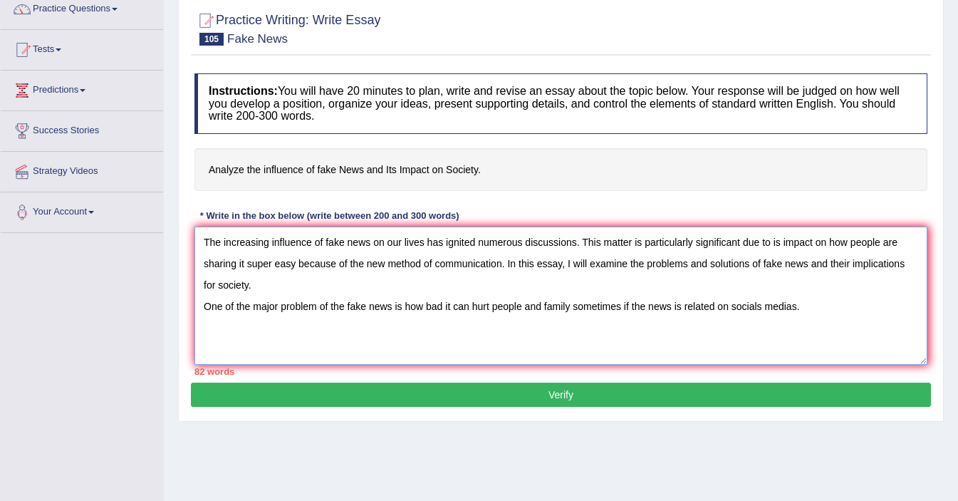
scroll to position [120, 0]
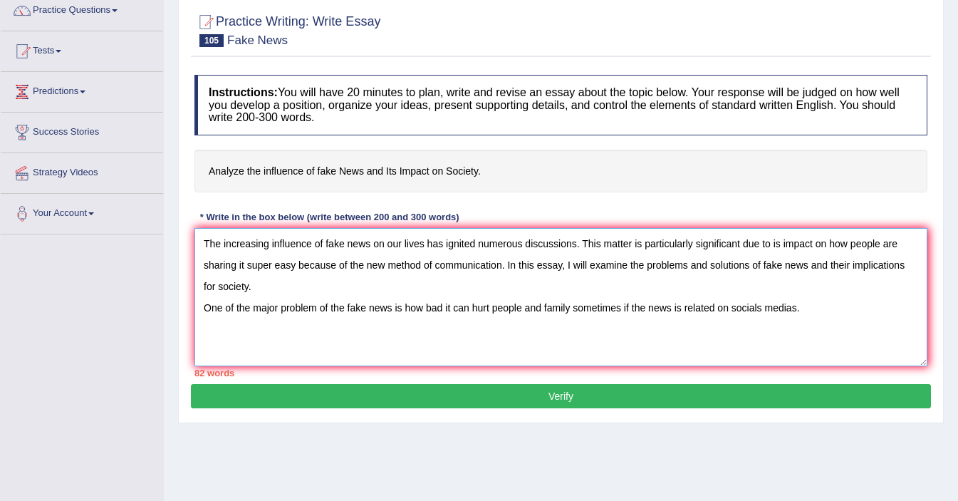
click at [814, 314] on textarea "The increasing influence of fake news on our lives has ignited numerous discuss…" at bounding box center [560, 297] width 733 height 138
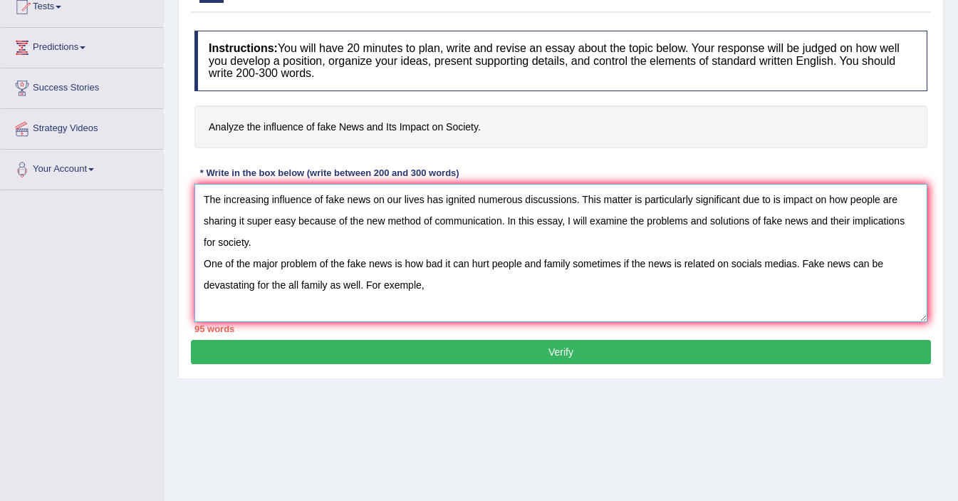
scroll to position [167, 0]
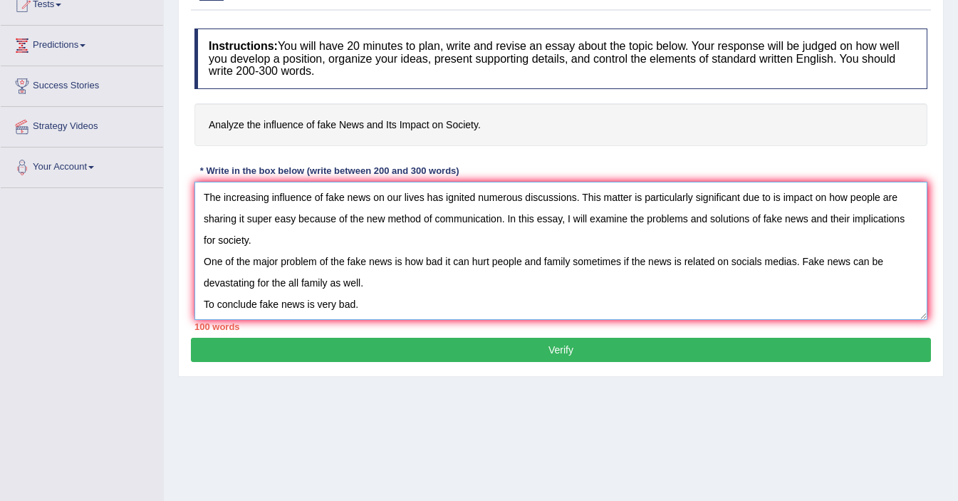
type textarea "The increasing influence of fake news on our lives has ignited numerous discuss…"
click at [495, 355] on button "Verify" at bounding box center [561, 349] width 740 height 24
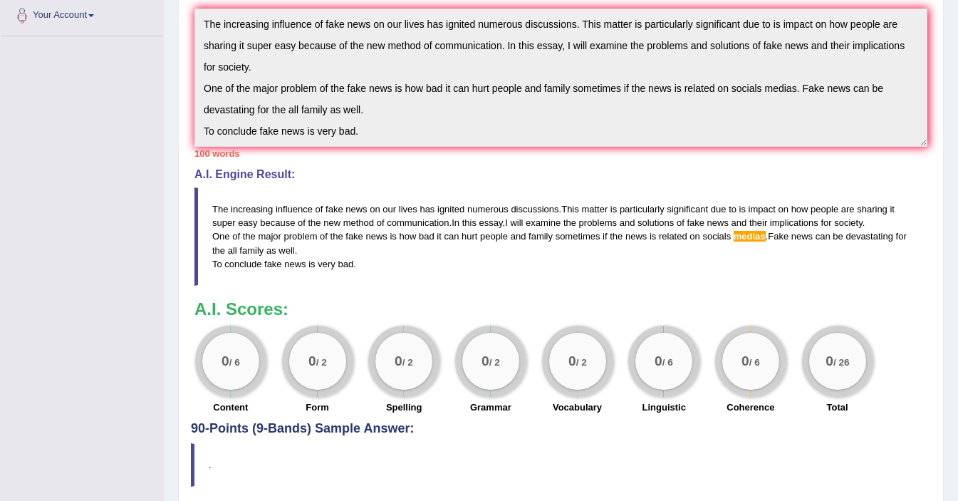
scroll to position [257, 0]
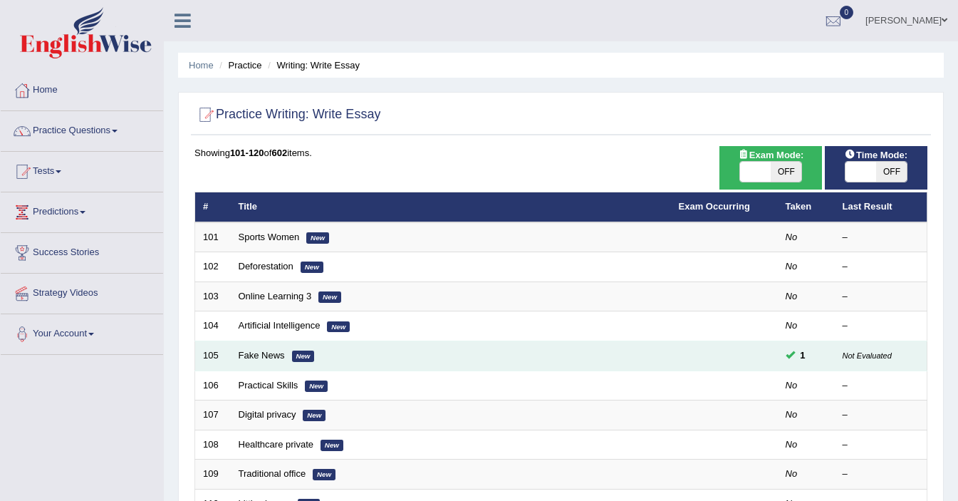
click at [355, 367] on td "Fake News New" at bounding box center [451, 356] width 440 height 30
click at [272, 358] on link "Fake News" at bounding box center [262, 355] width 46 height 11
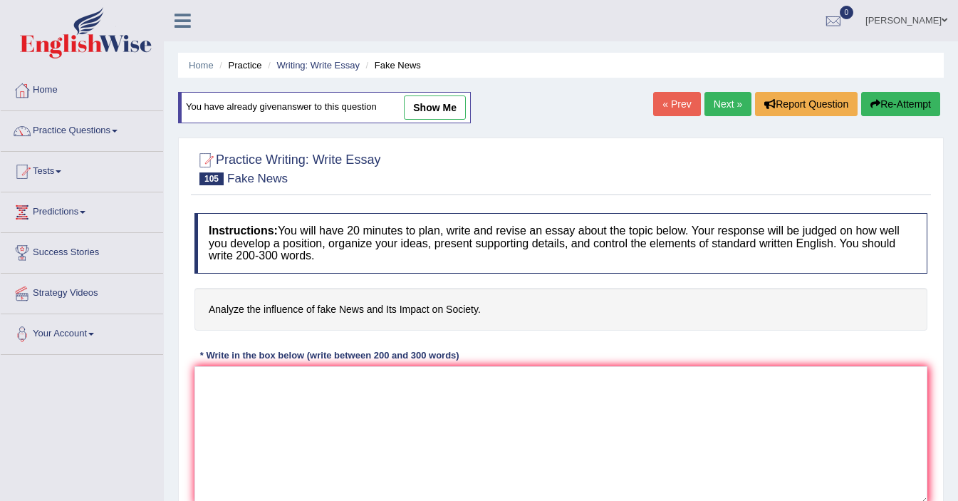
click at [441, 101] on link "show me" at bounding box center [435, 107] width 62 height 24
type textarea "The increasing influence of fake news on our lives has ignited numerous discuss…"
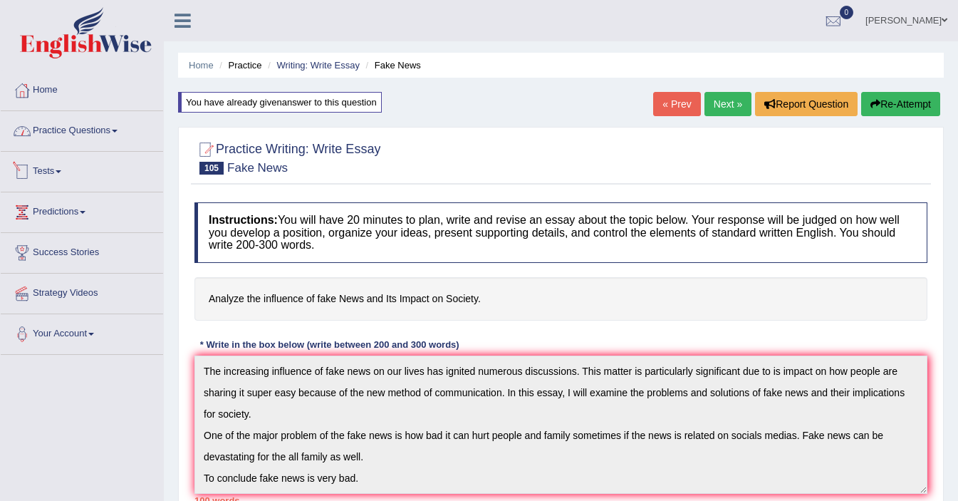
click at [91, 129] on link "Practice Questions" at bounding box center [82, 129] width 162 height 36
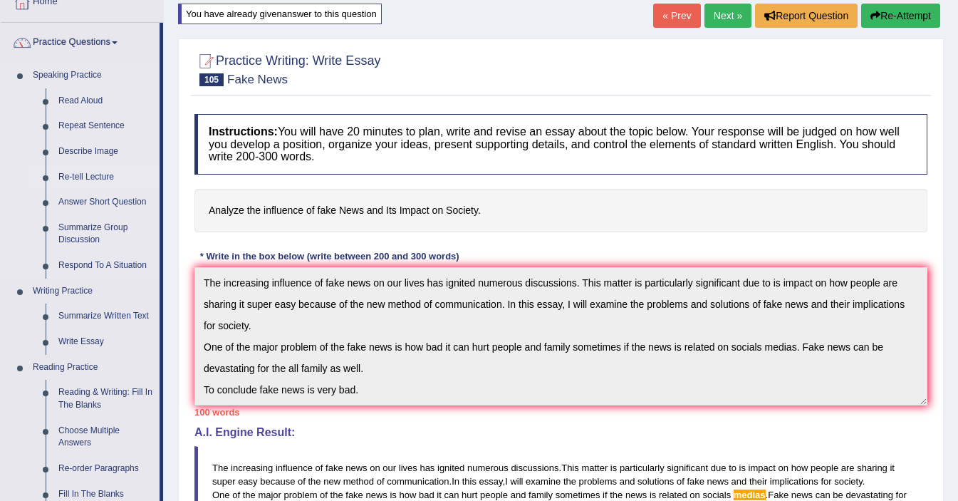
scroll to position [87, 0]
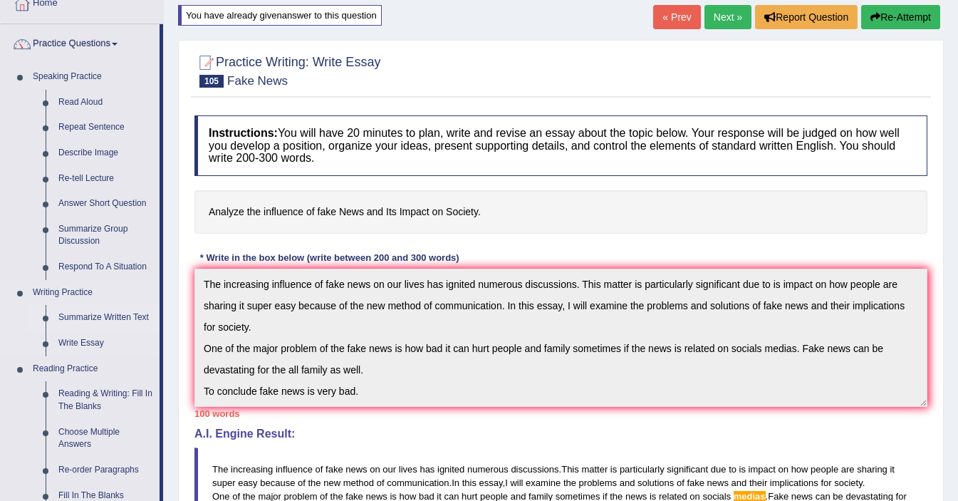
click at [91, 315] on link "Summarize Written Text" at bounding box center [106, 318] width 108 height 26
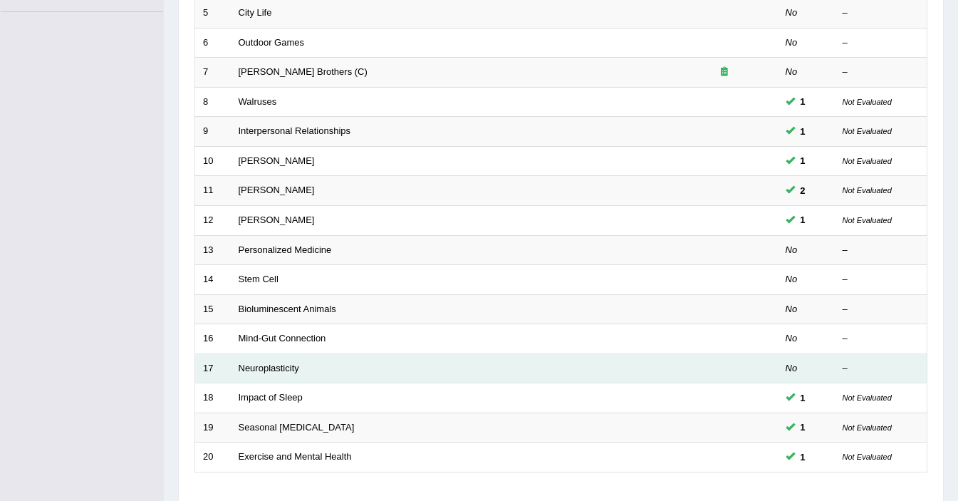
scroll to position [300, 0]
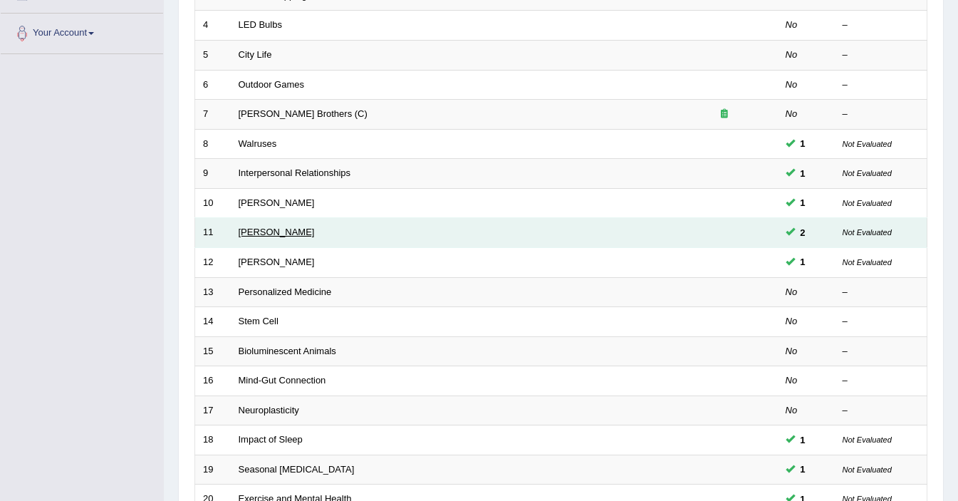
click at [245, 236] on link "Jonas Salk" at bounding box center [277, 231] width 76 height 11
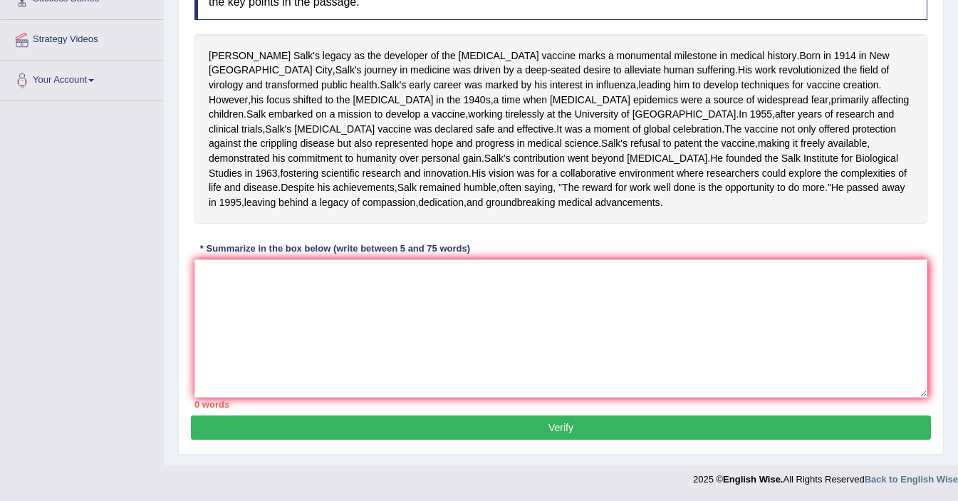
scroll to position [255, 0]
click at [224, 347] on textarea at bounding box center [560, 328] width 733 height 138
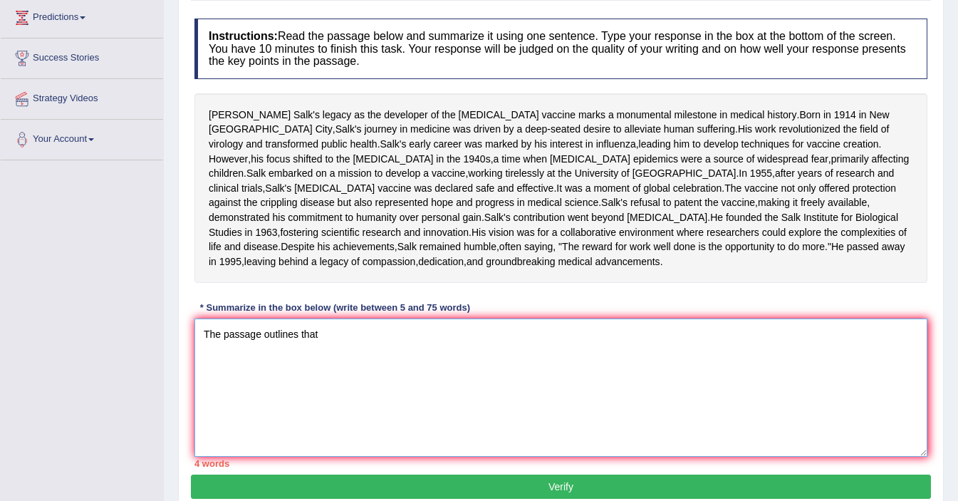
scroll to position [222, 0]
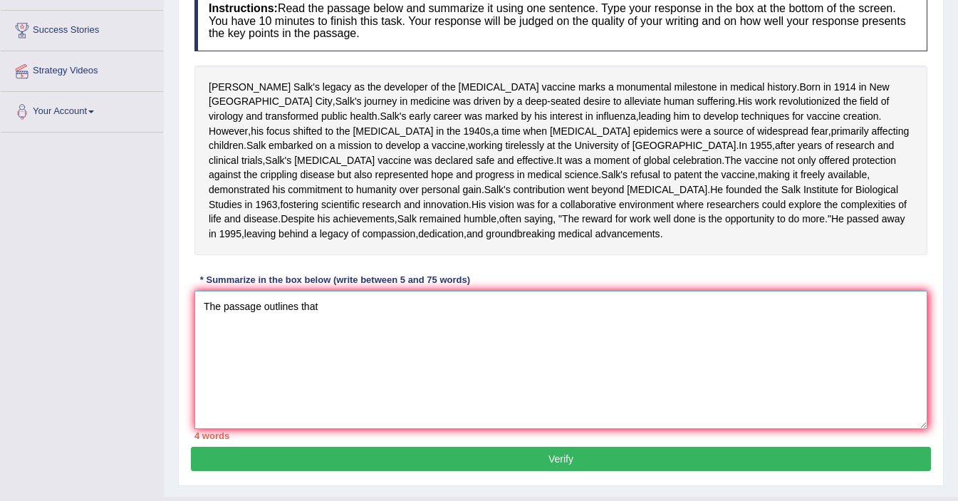
click at [362, 389] on textarea "The passage outlines that" at bounding box center [560, 359] width 733 height 138
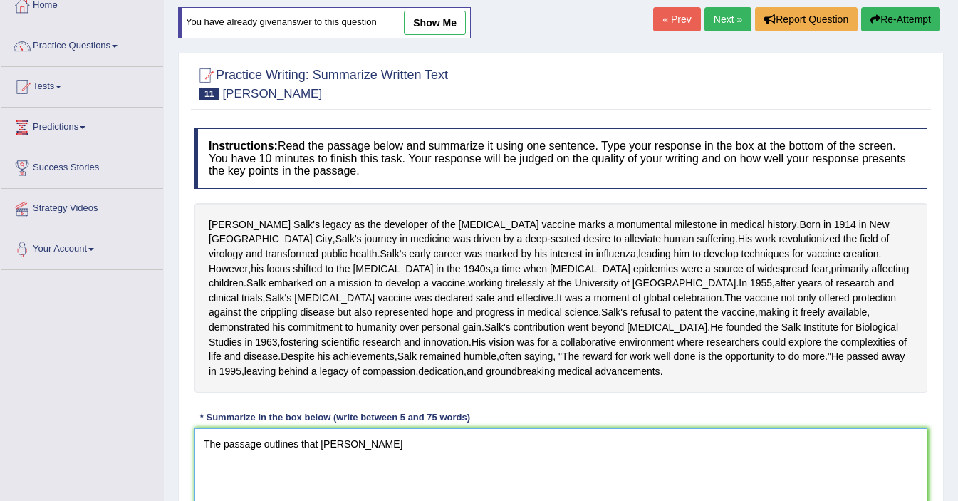
scroll to position [83, 0]
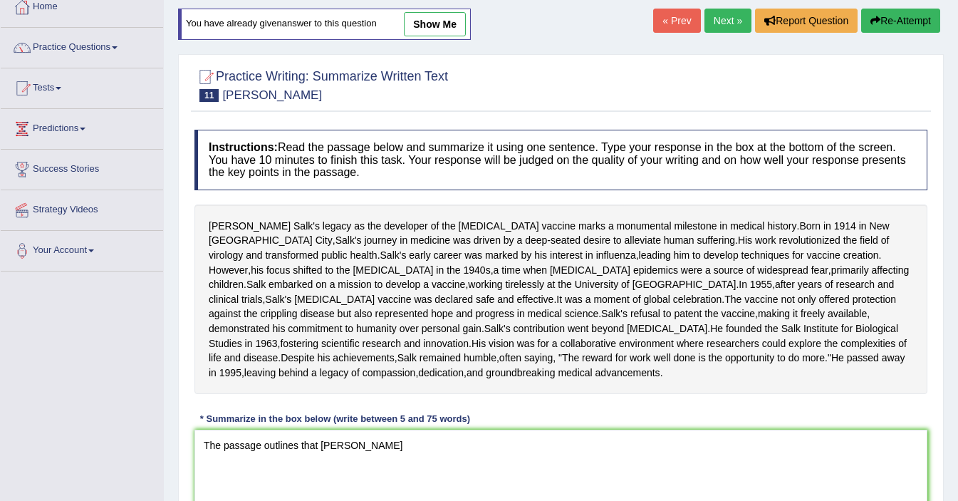
click at [418, 26] on link "show me" at bounding box center [435, 24] width 62 height 24
type textarea "The passage outlines that Jonas Salk's legacy as the developer of the polio vac…"
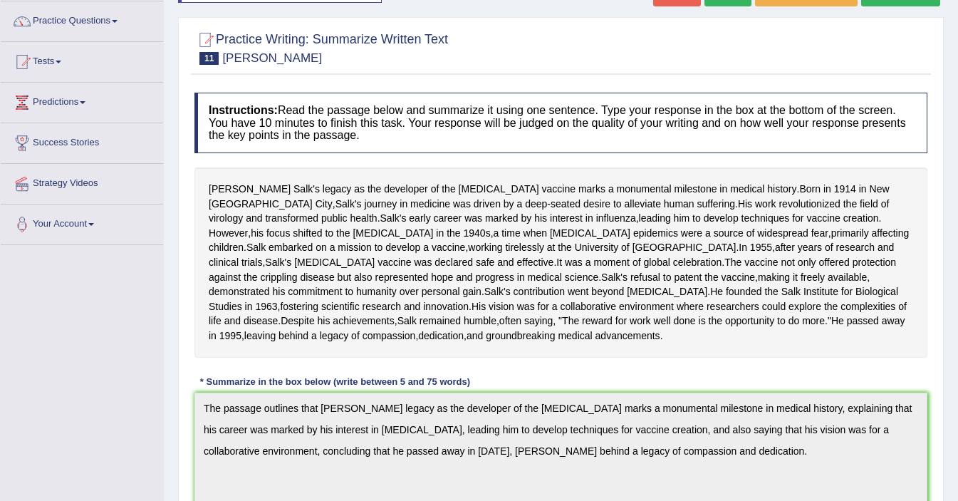
scroll to position [0, 0]
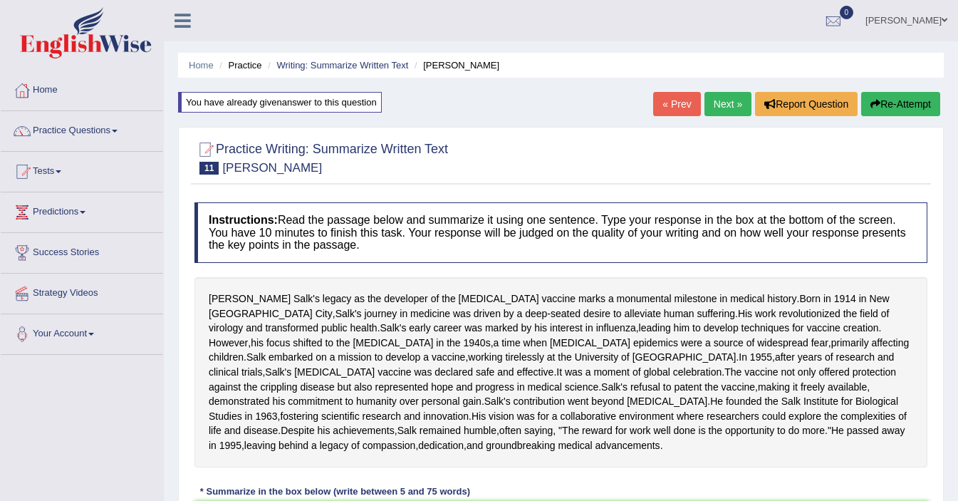
click at [877, 111] on button "Re-Attempt" at bounding box center [900, 104] width 79 height 24
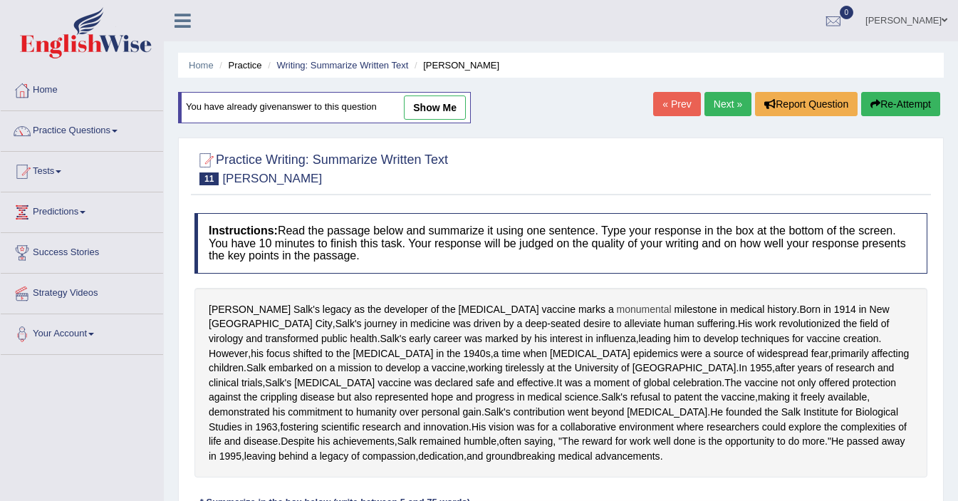
scroll to position [169, 0]
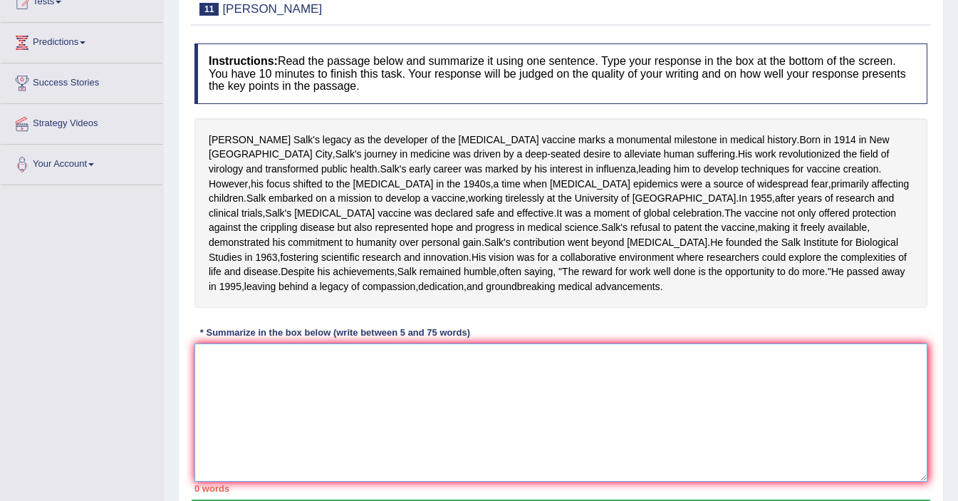
click at [256, 441] on textarea at bounding box center [560, 412] width 733 height 138
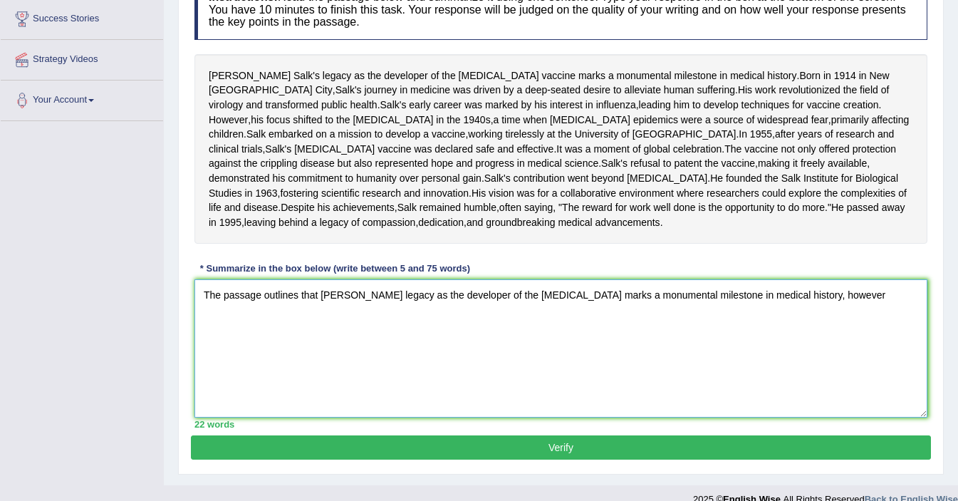
scroll to position [281, 0]
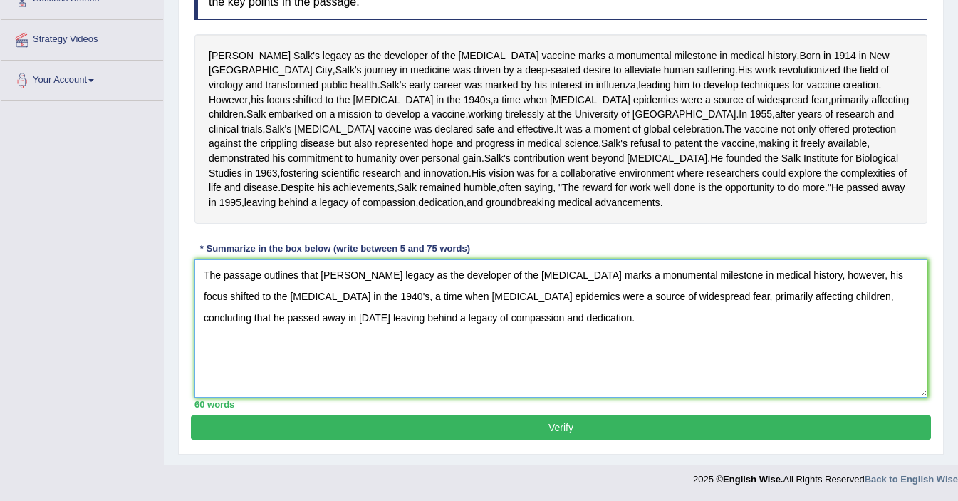
type textarea "The passage outlines that [PERSON_NAME] legacy as the developer of the [MEDICAL…"
click at [434, 439] on button "Verify" at bounding box center [561, 427] width 740 height 24
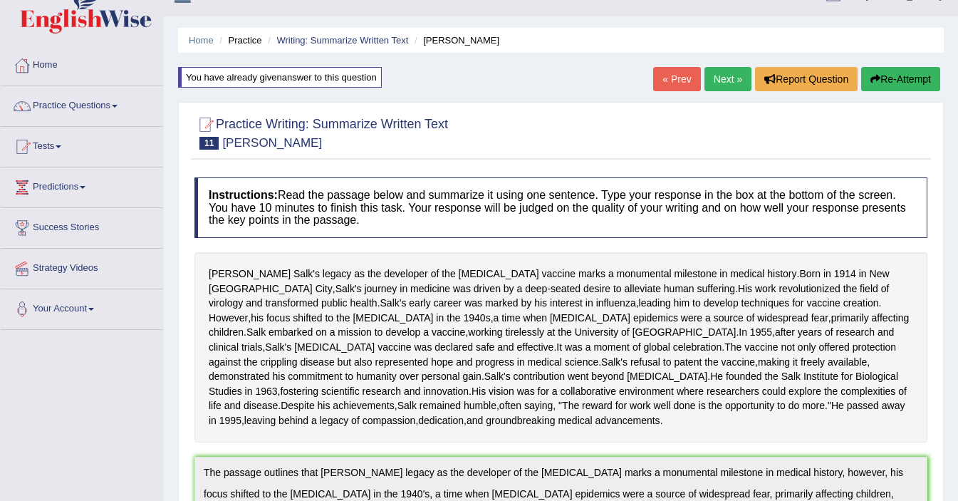
scroll to position [1, 0]
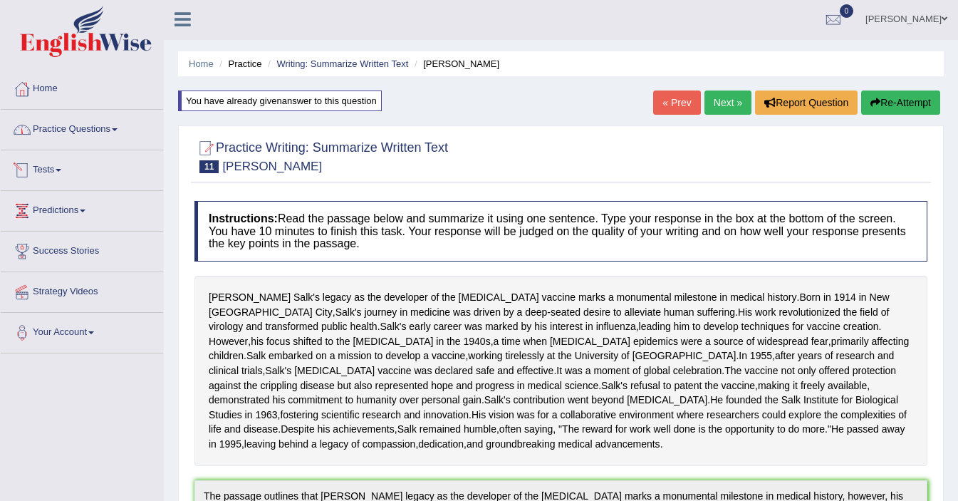
click at [68, 132] on link "Practice Questions" at bounding box center [82, 128] width 162 height 36
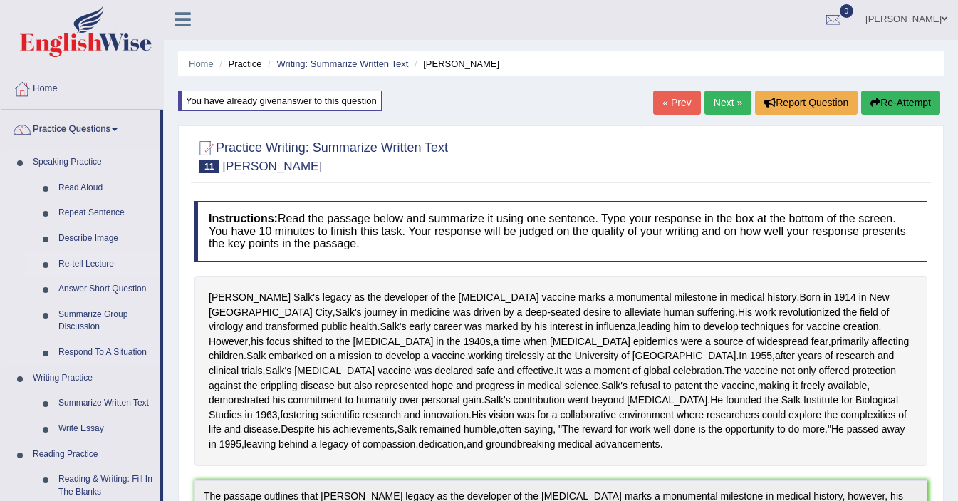
click at [89, 260] on link "Re-tell Lecture" at bounding box center [106, 264] width 108 height 26
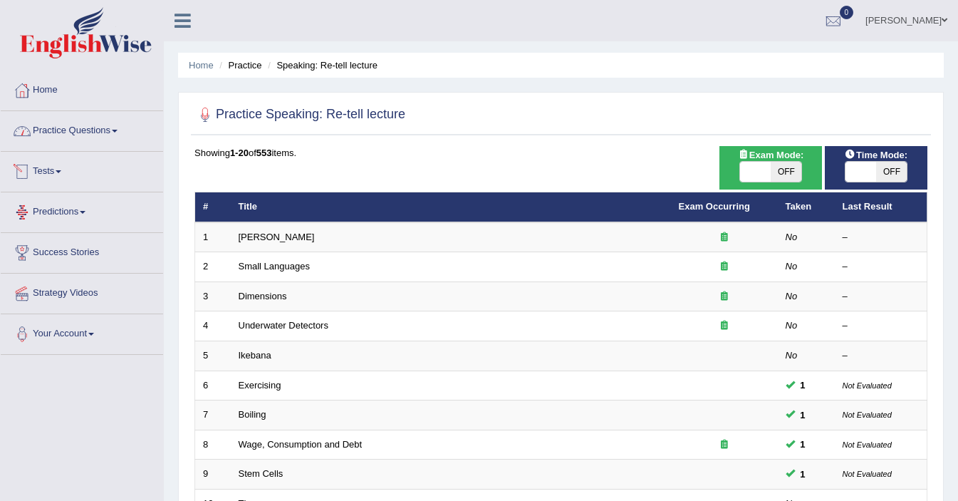
click at [107, 131] on link "Practice Questions" at bounding box center [82, 129] width 162 height 36
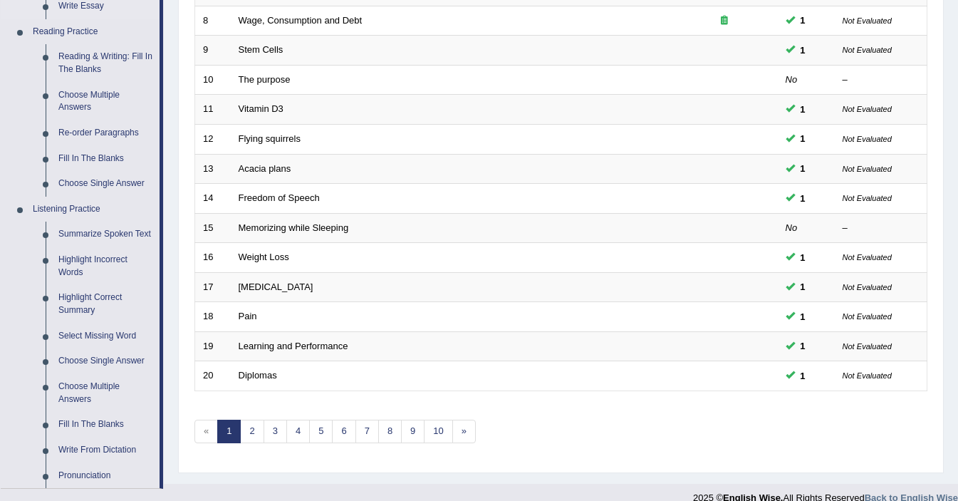
scroll to position [427, 0]
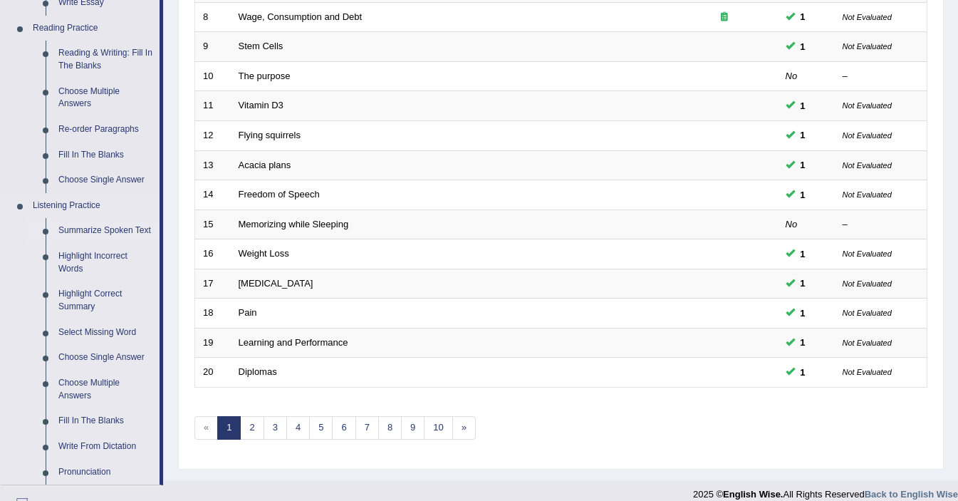
click at [72, 235] on link "Summarize Spoken Text" at bounding box center [106, 231] width 108 height 26
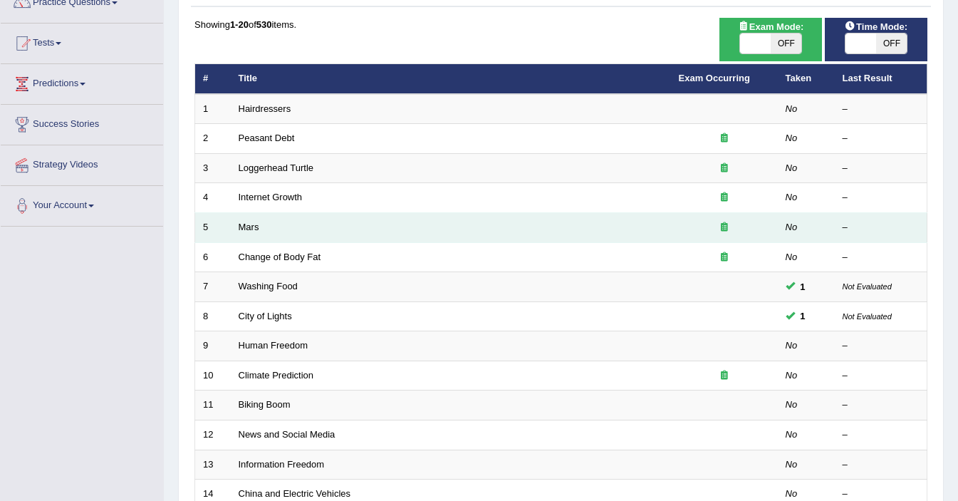
scroll to position [130, 0]
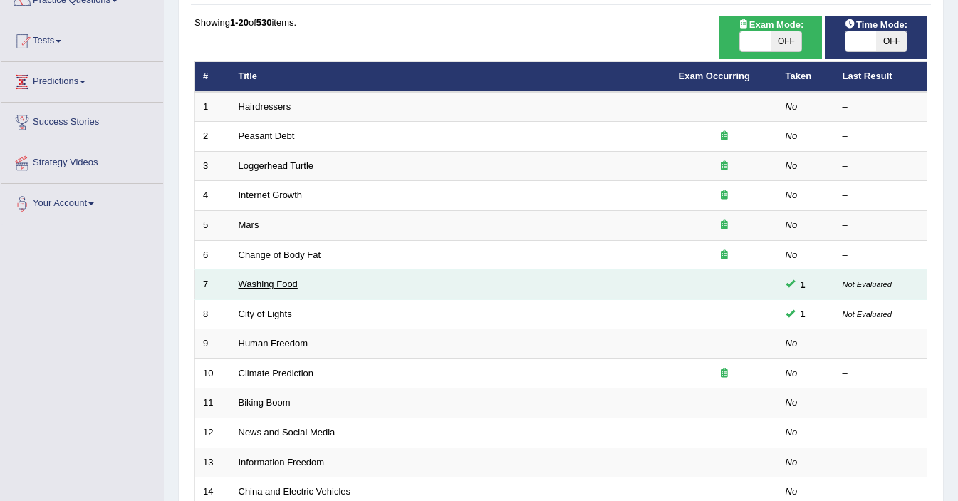
click at [266, 284] on link "Washing Food" at bounding box center [268, 283] width 59 height 11
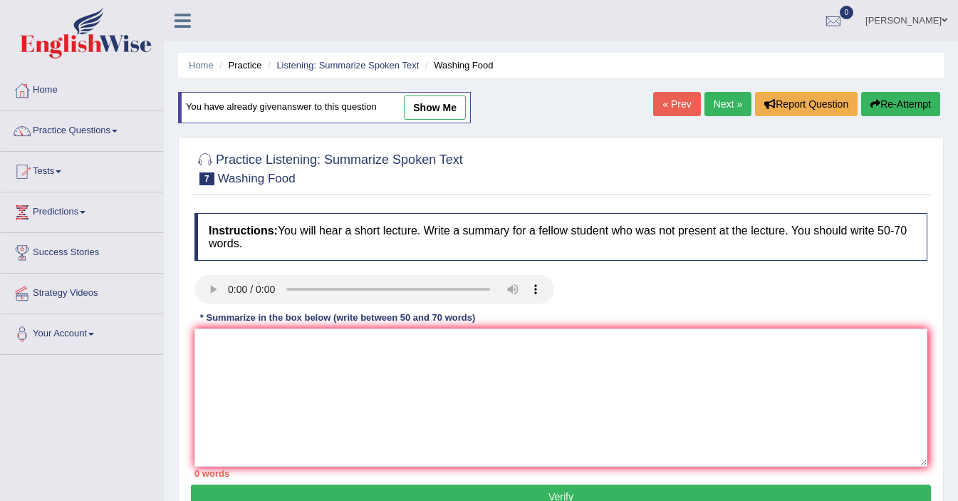
click at [441, 108] on link "show me" at bounding box center [435, 107] width 62 height 24
type textarea "The speaker provided a comprehensive overview of washing food, highlighting sev…"
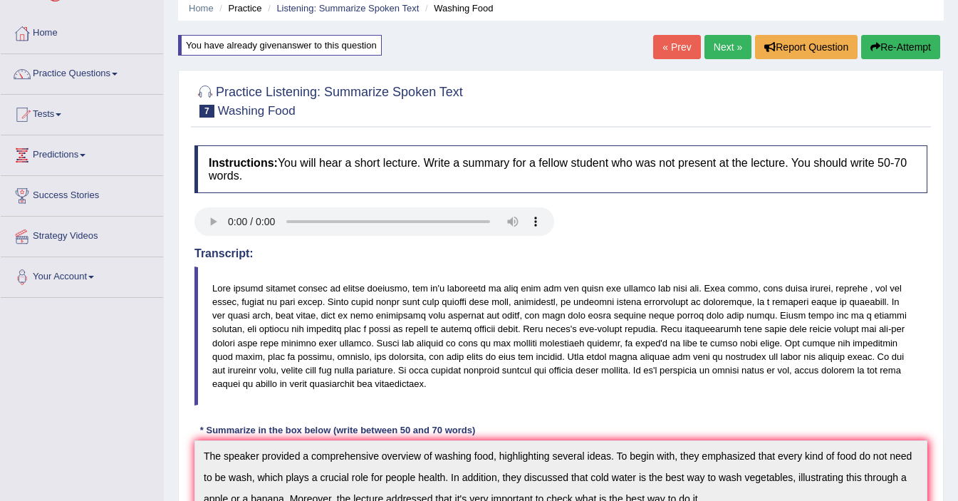
scroll to position [53, 0]
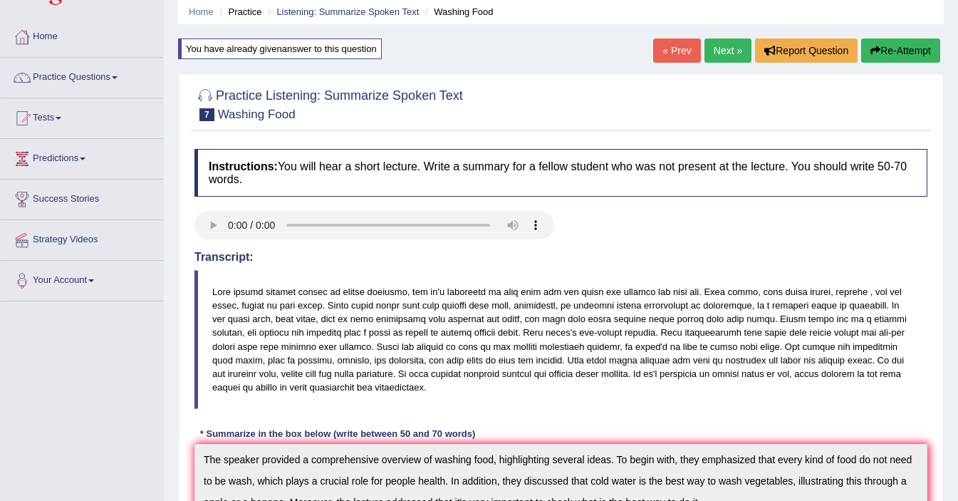
click at [726, 55] on link "Next »" at bounding box center [727, 50] width 47 height 24
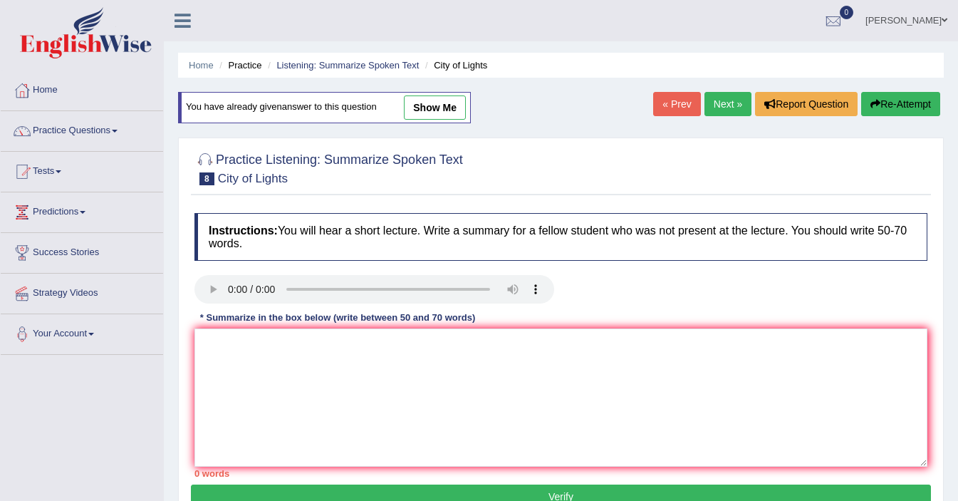
click at [723, 108] on link "Next »" at bounding box center [727, 104] width 47 height 24
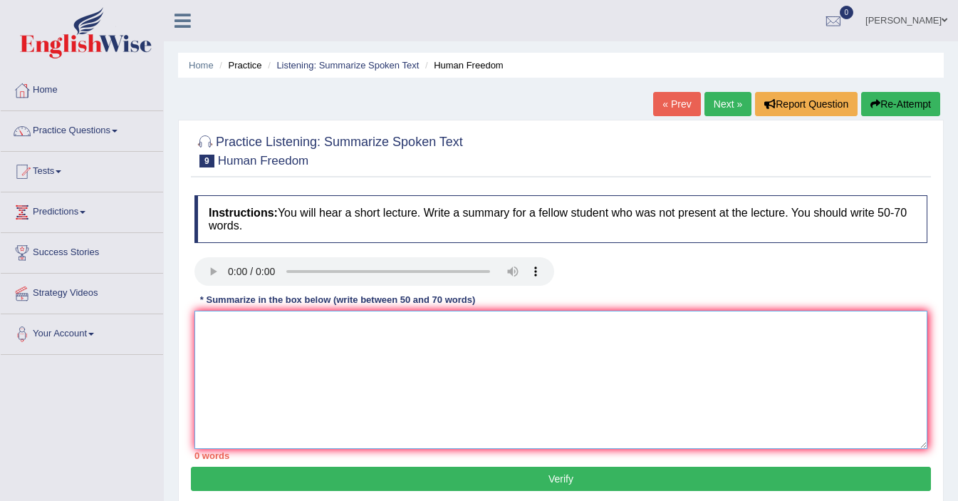
click at [238, 329] on textarea at bounding box center [560, 379] width 733 height 138
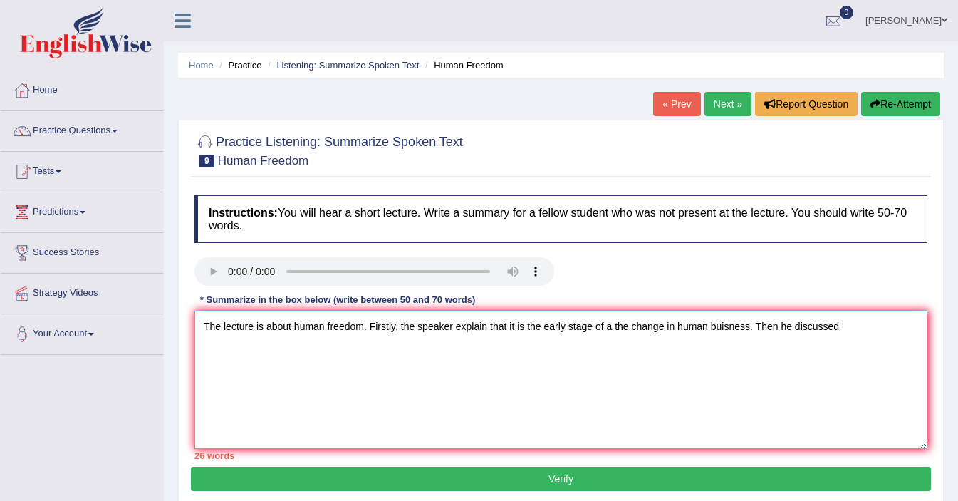
click at [778, 326] on textarea "The lecture is about human freedom. Firstly, the speaker explain that it is the…" at bounding box center [560, 379] width 733 height 138
click at [853, 326] on textarea "The lecture is about human freedom. Firstly, the speaker explain that it is the…" at bounding box center [560, 379] width 733 height 138
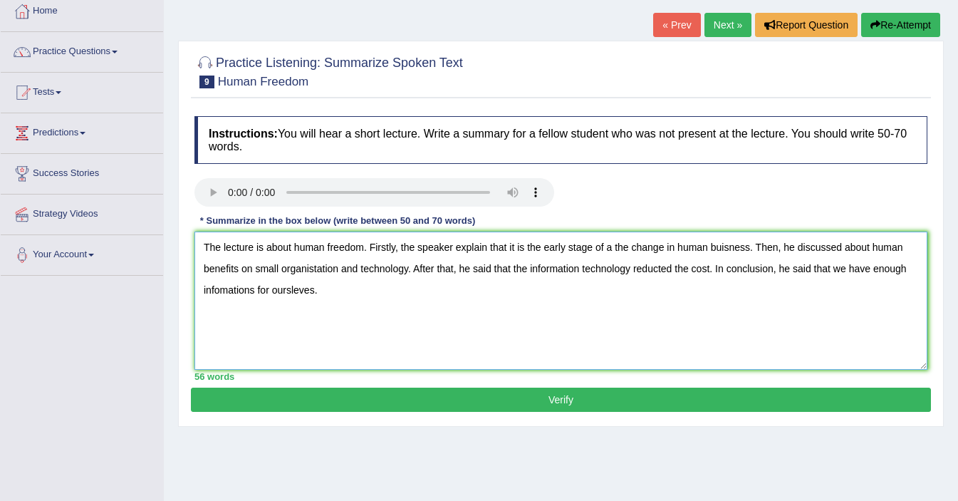
scroll to position [90, 0]
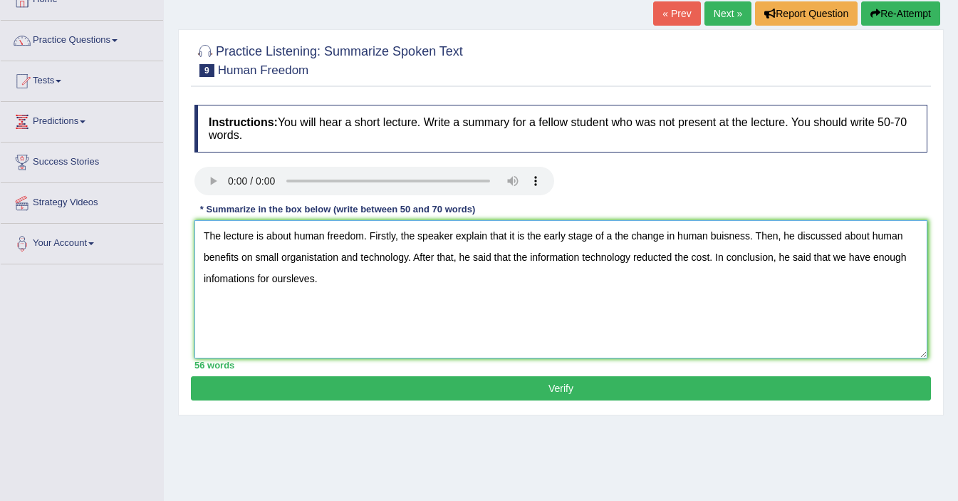
type textarea "The lecture is about human freedom. Firstly, the speaker explain that it is the…"
click at [547, 393] on button "Verify" at bounding box center [561, 388] width 740 height 24
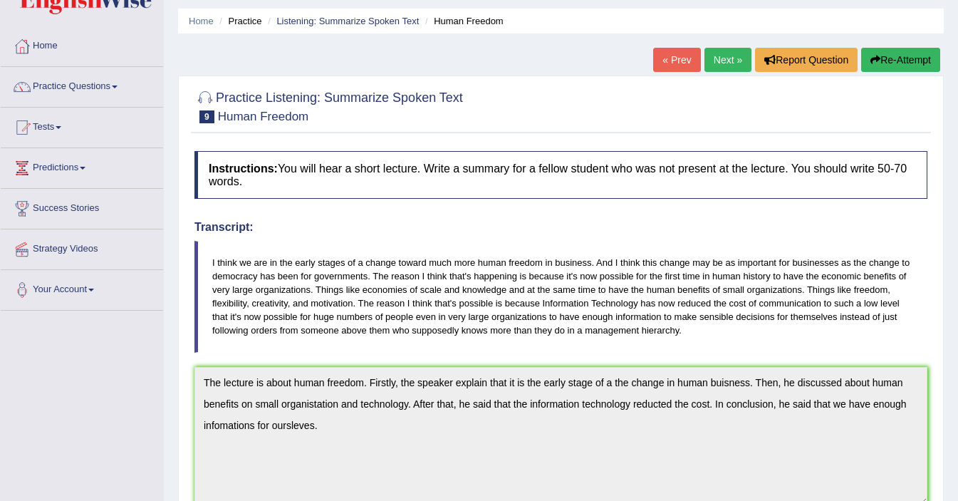
scroll to position [0, 0]
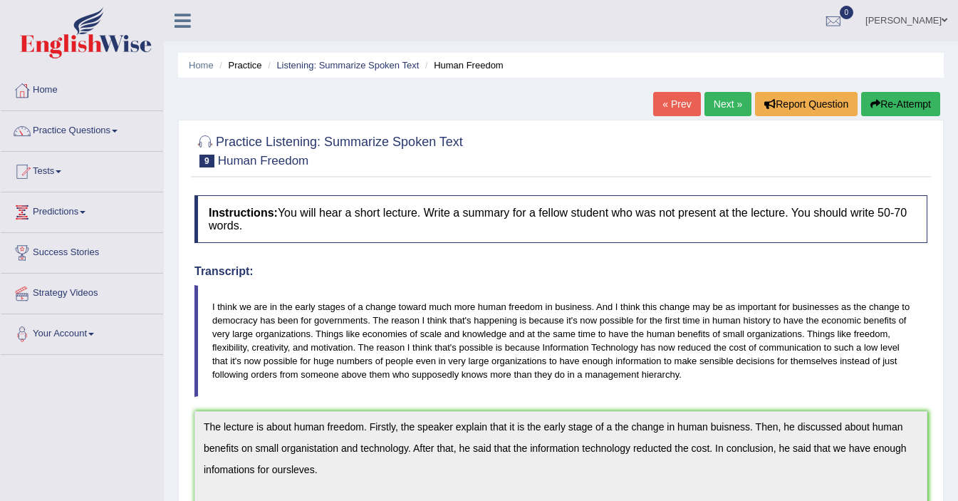
click at [721, 105] on link "Next »" at bounding box center [727, 104] width 47 height 24
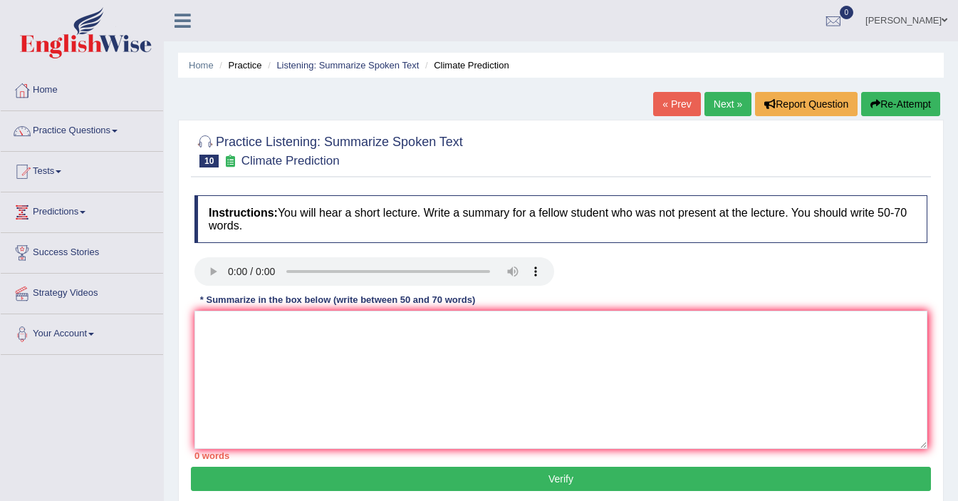
click at [721, 105] on link "Next »" at bounding box center [727, 104] width 47 height 24
click at [219, 287] on div at bounding box center [374, 273] width 360 height 32
click at [253, 350] on textarea at bounding box center [560, 379] width 733 height 138
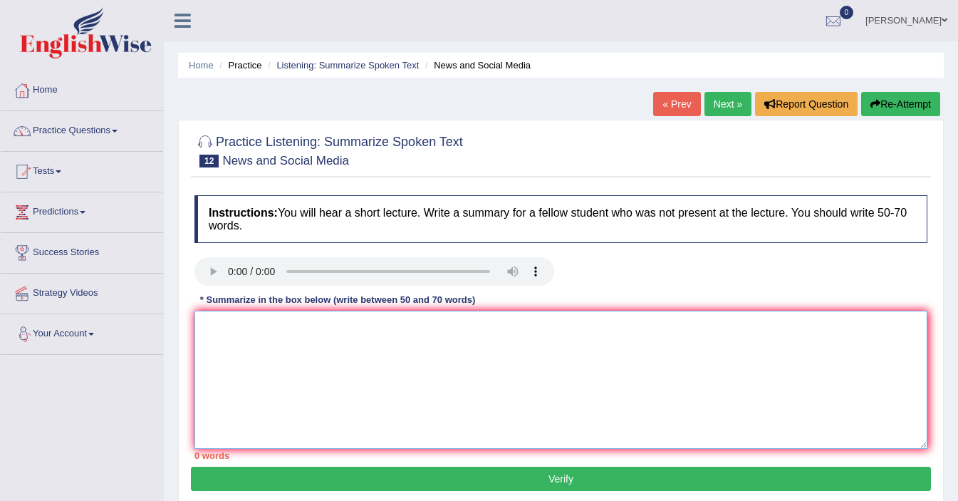
click at [253, 350] on textarea at bounding box center [560, 379] width 733 height 138
click at [218, 377] on textarea at bounding box center [560, 379] width 733 height 138
